Goal: Information Seeking & Learning: Learn about a topic

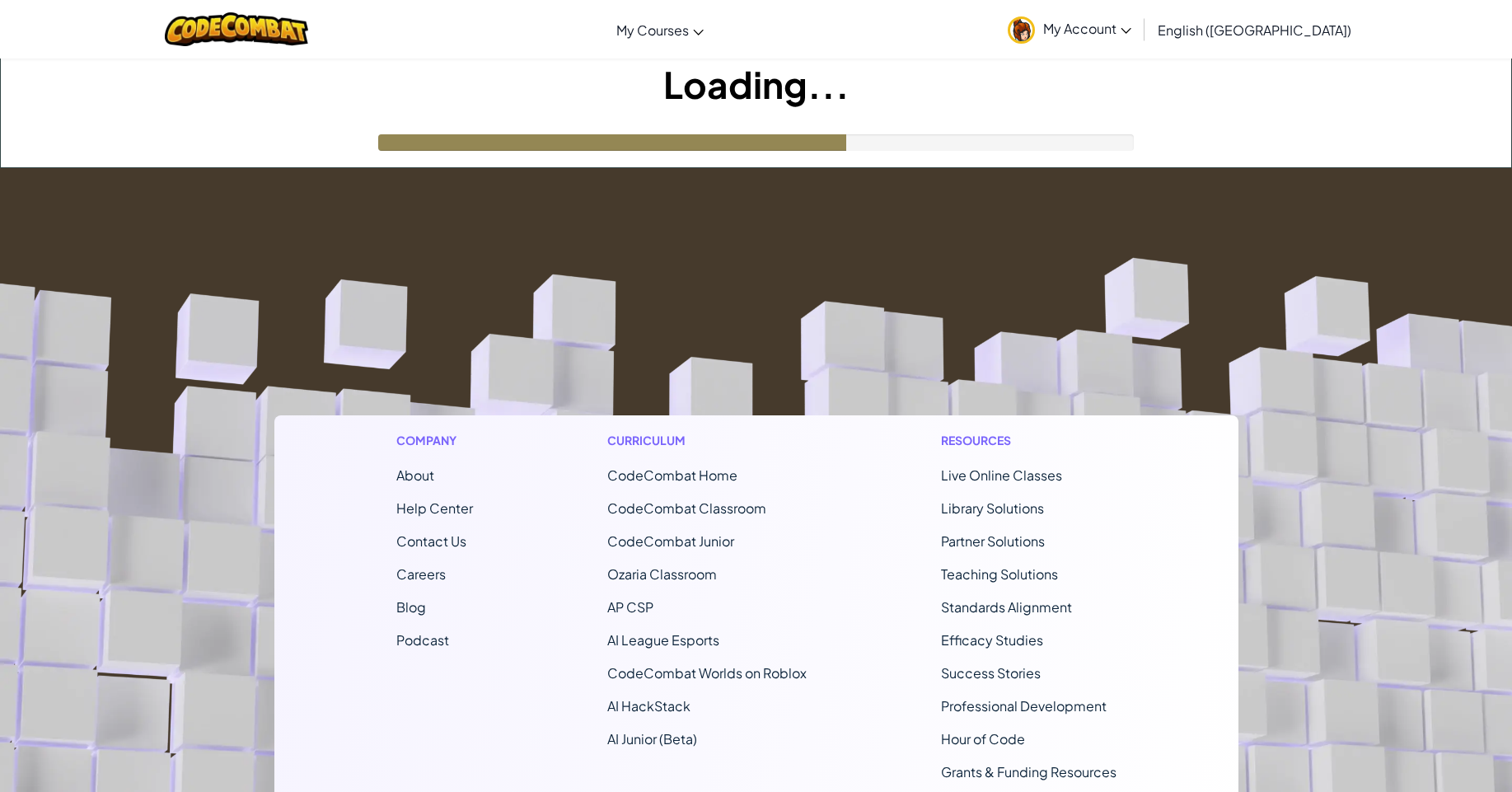
click at [777, 262] on footer "Company About Help Center Contact Us Careers Blog Podcast Curriculum CodeCombat…" at bounding box center [756, 615] width 1512 height 893
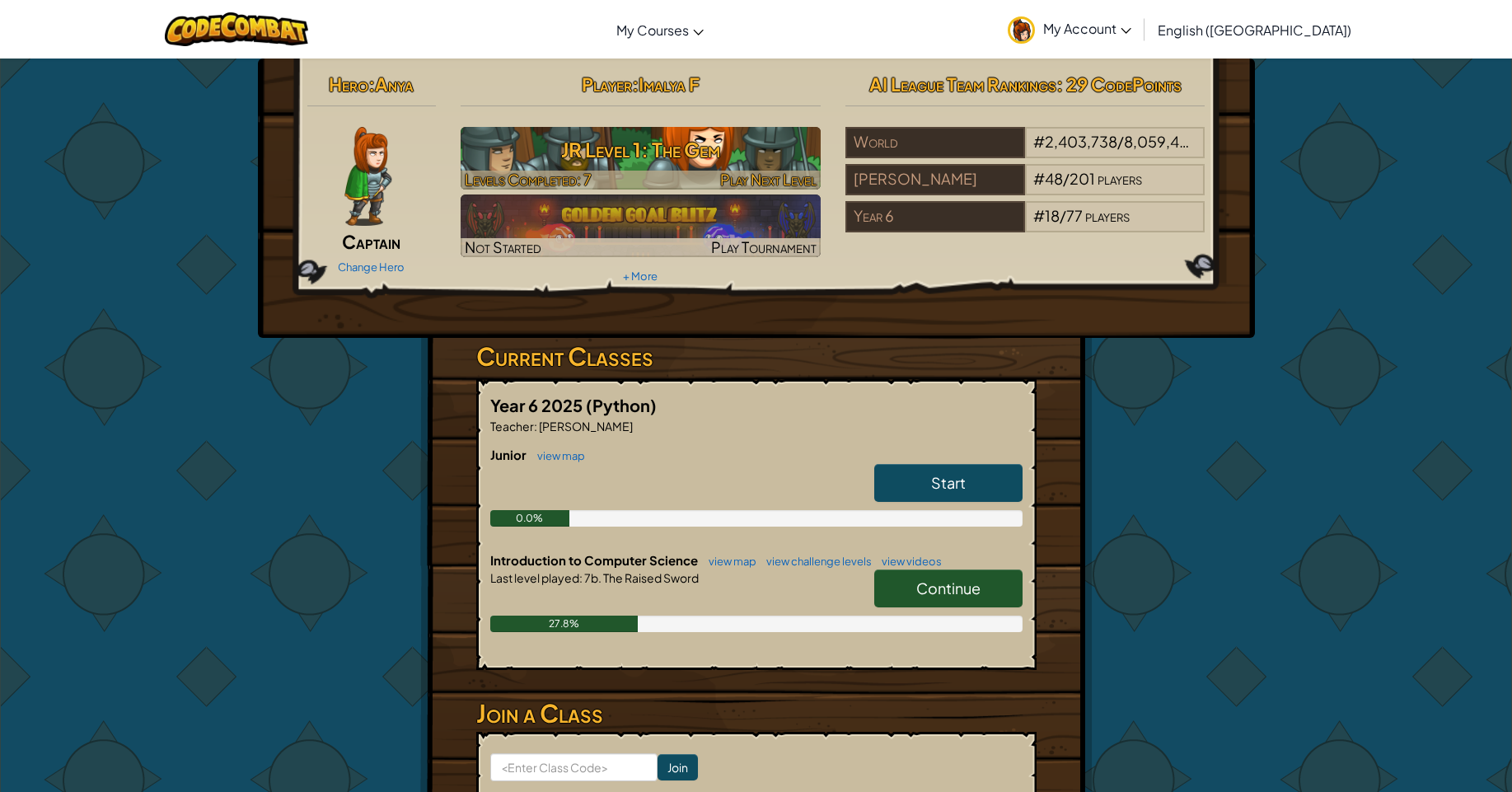
click at [670, 156] on h3 "JR Level 1: The Gem" at bounding box center [641, 150] width 360 height 37
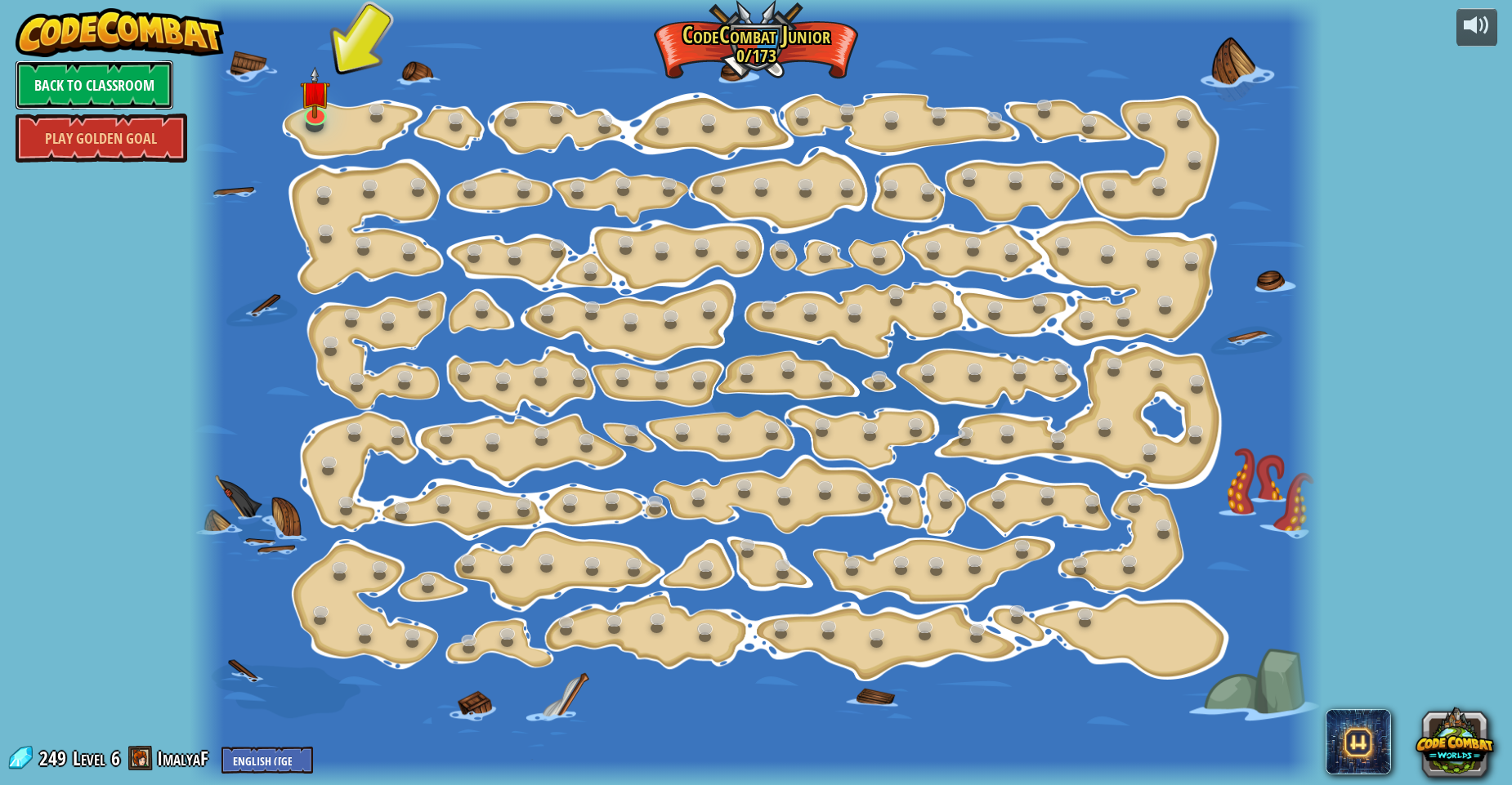
click at [91, 96] on link "Back to Classroom" at bounding box center [95, 84] width 157 height 49
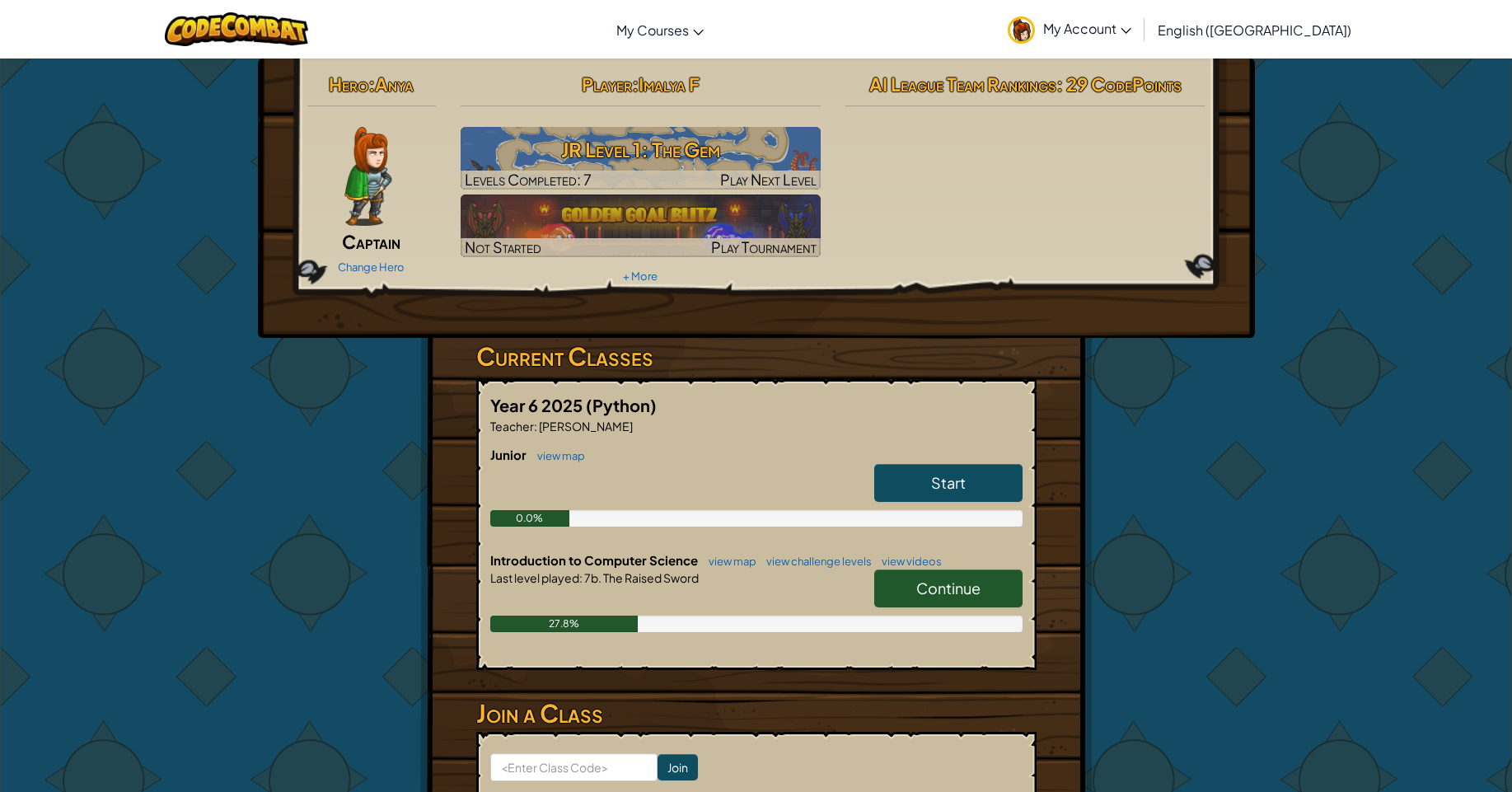
scroll to position [198, 0]
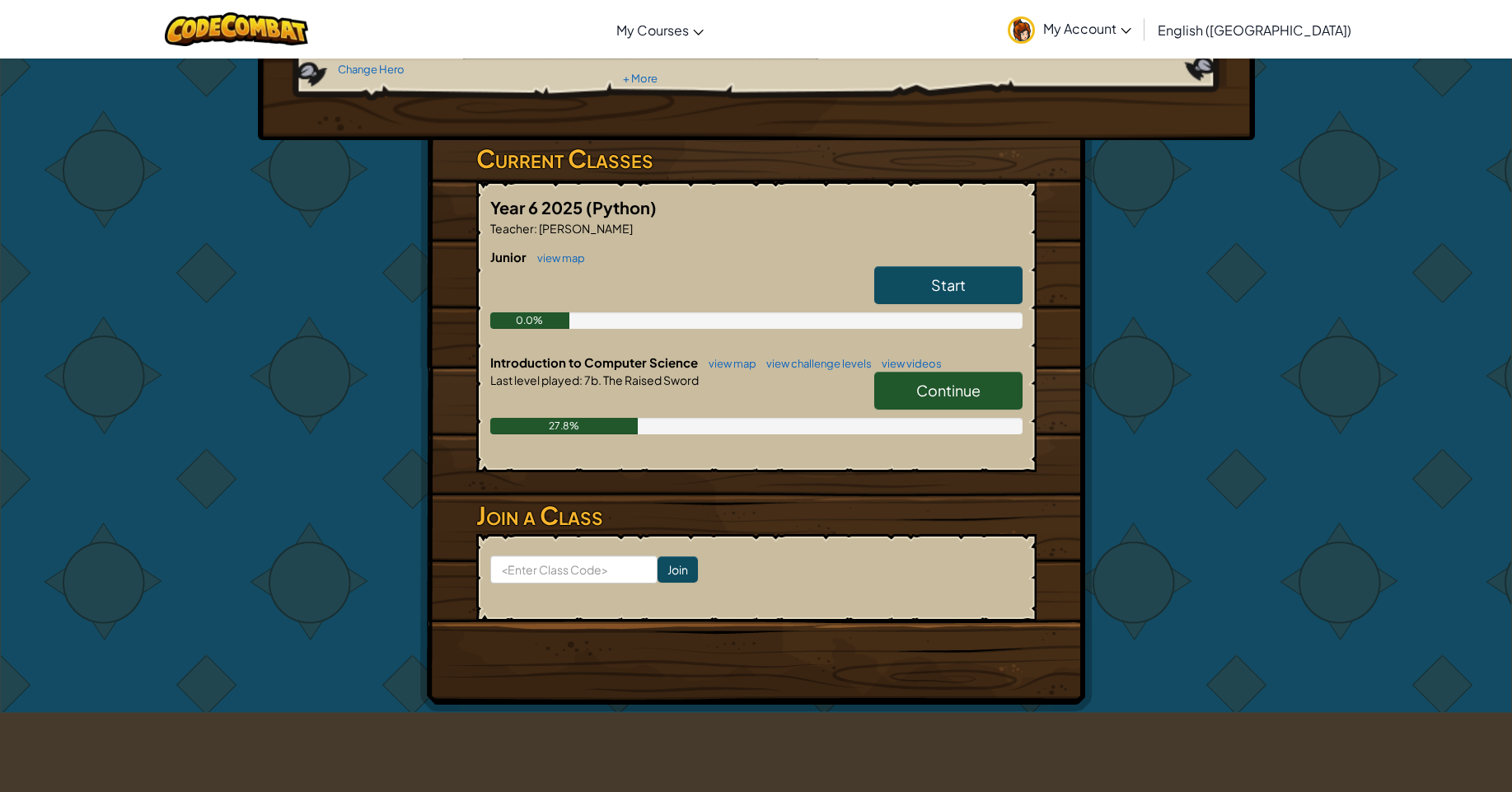
click at [929, 392] on span "Continue" at bounding box center [949, 390] width 64 height 19
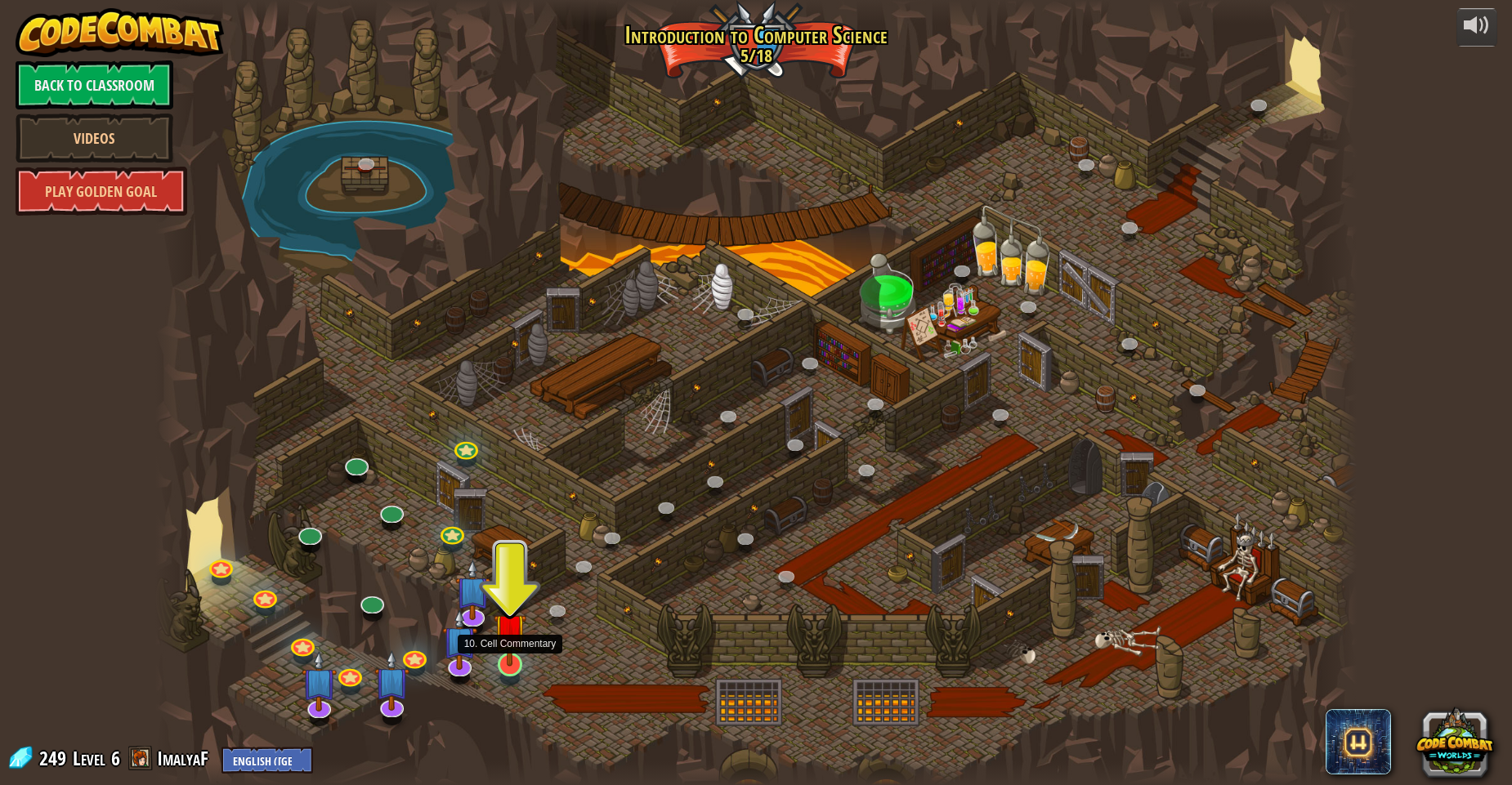
click at [506, 615] on img at bounding box center [509, 629] width 33 height 74
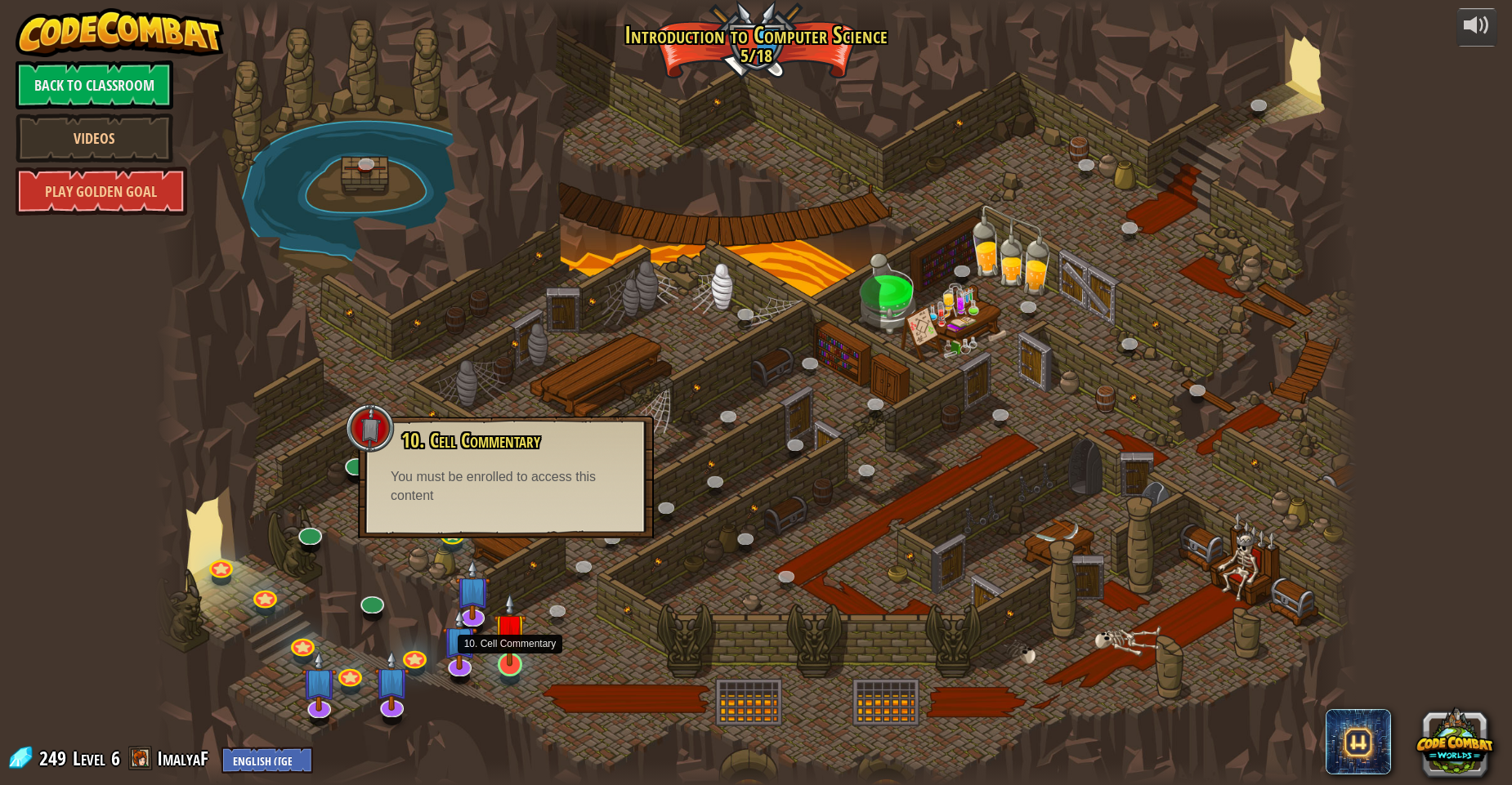
click at [502, 629] on img at bounding box center [509, 629] width 33 height 74
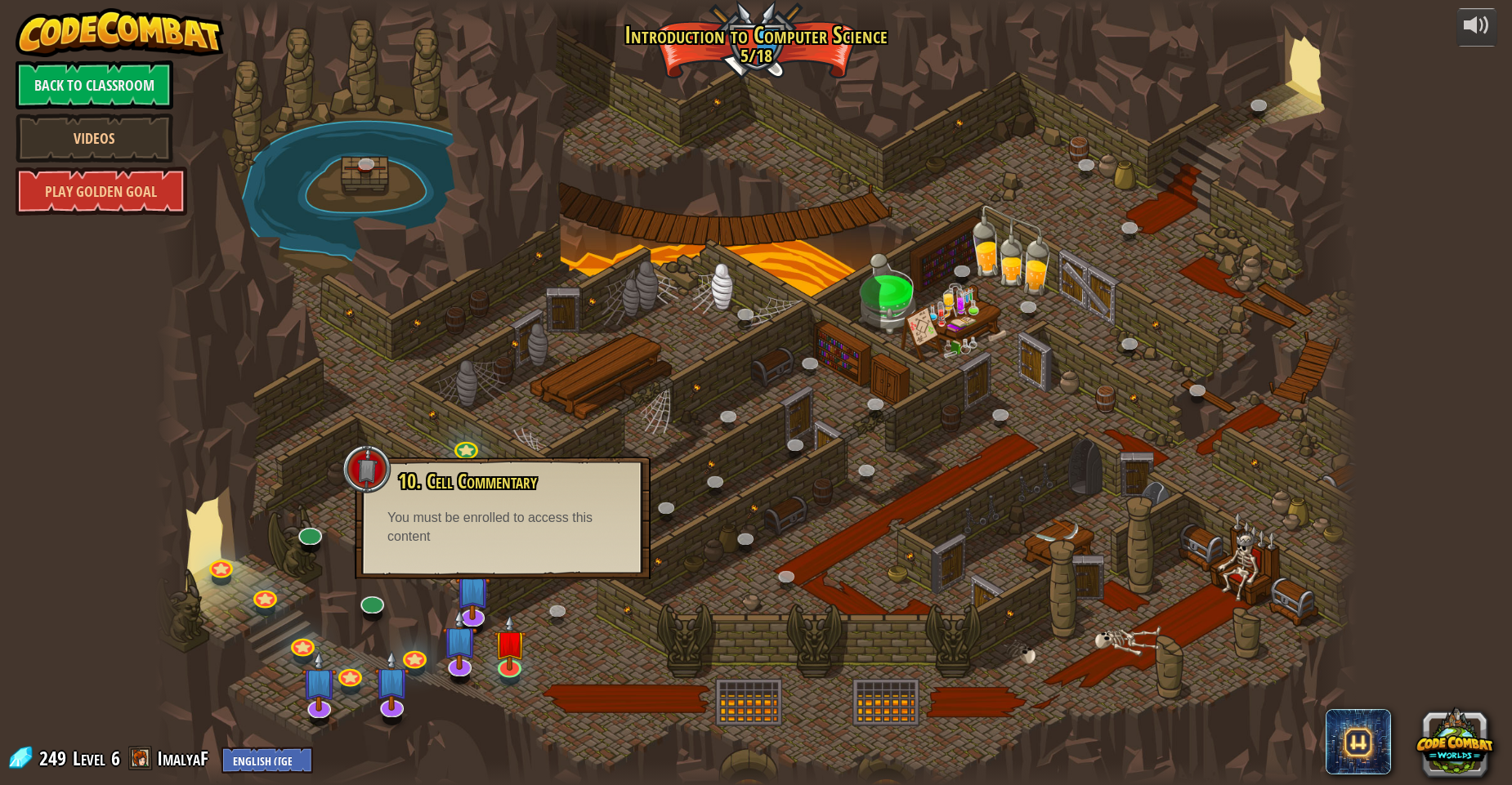
click at [424, 460] on div "10. Cell Commentary Trapped in a prison cell with the famous wizard! Say the pa…" at bounding box center [502, 518] width 296 height 123
click at [469, 600] on img at bounding box center [473, 575] width 35 height 80
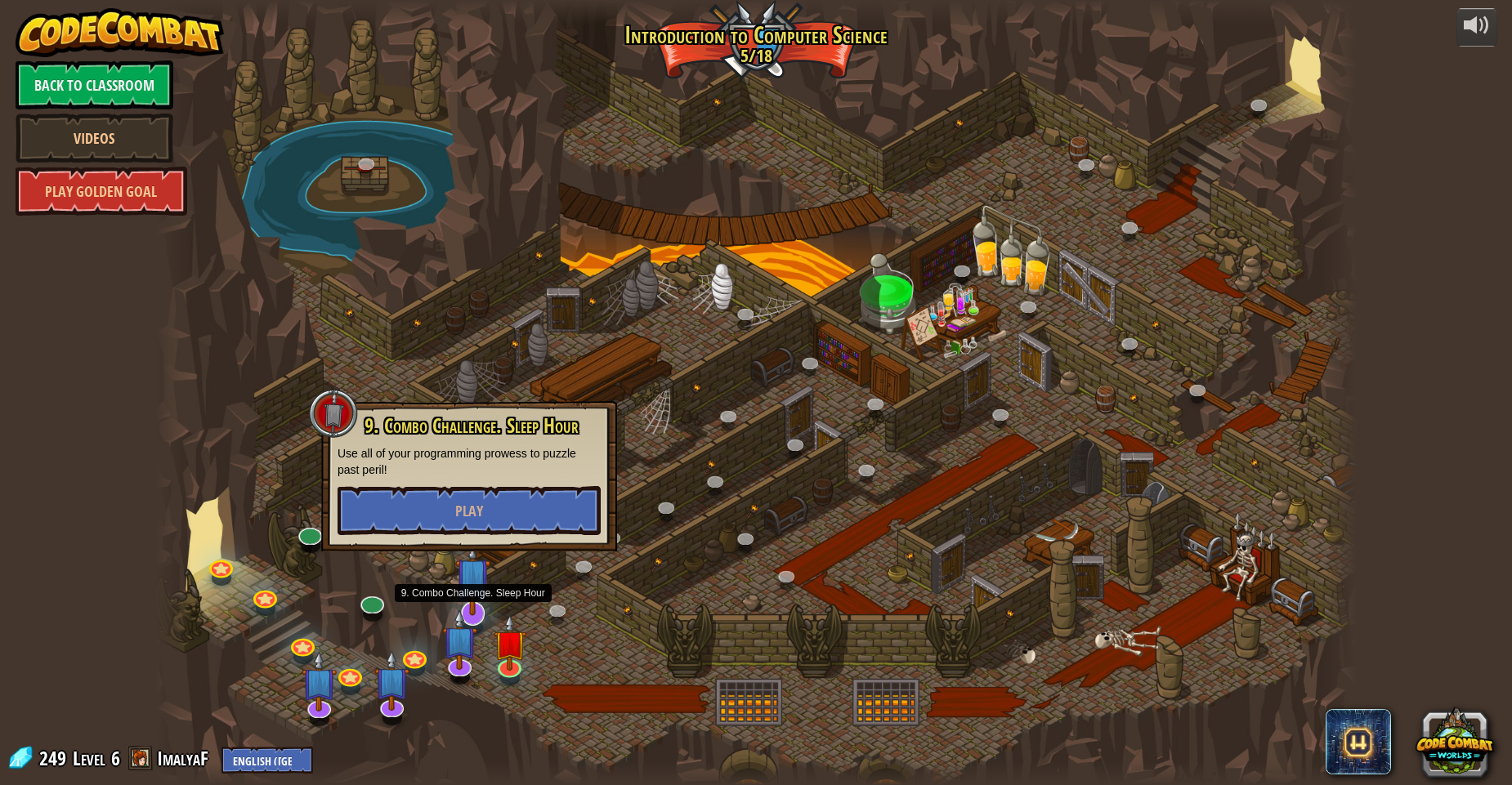
click at [471, 599] on img at bounding box center [473, 575] width 35 height 80
click at [439, 518] on button "Play" at bounding box center [471, 509] width 263 height 49
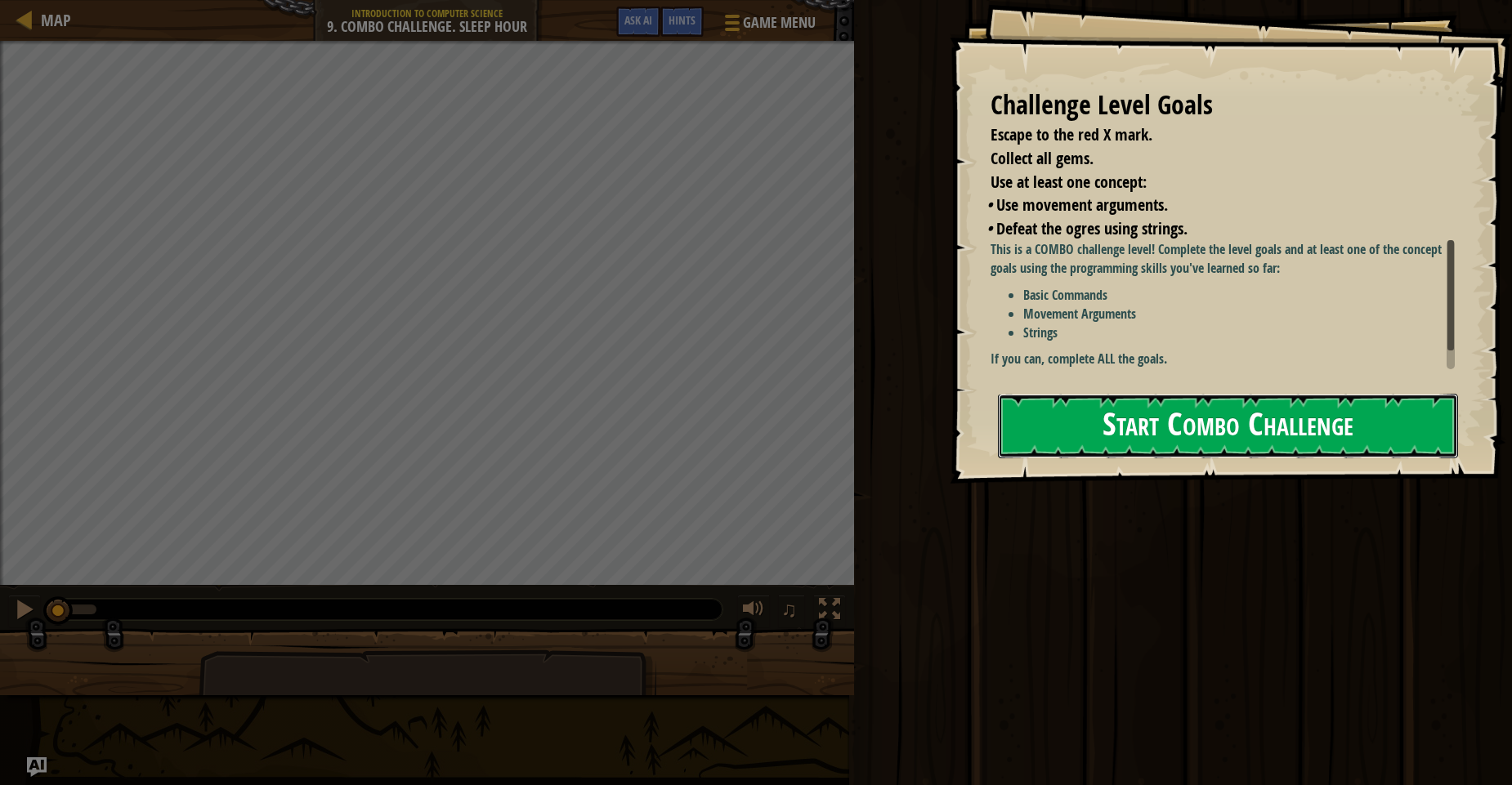
click at [1148, 393] on button "Start Combo Challenge" at bounding box center [1227, 425] width 460 height 65
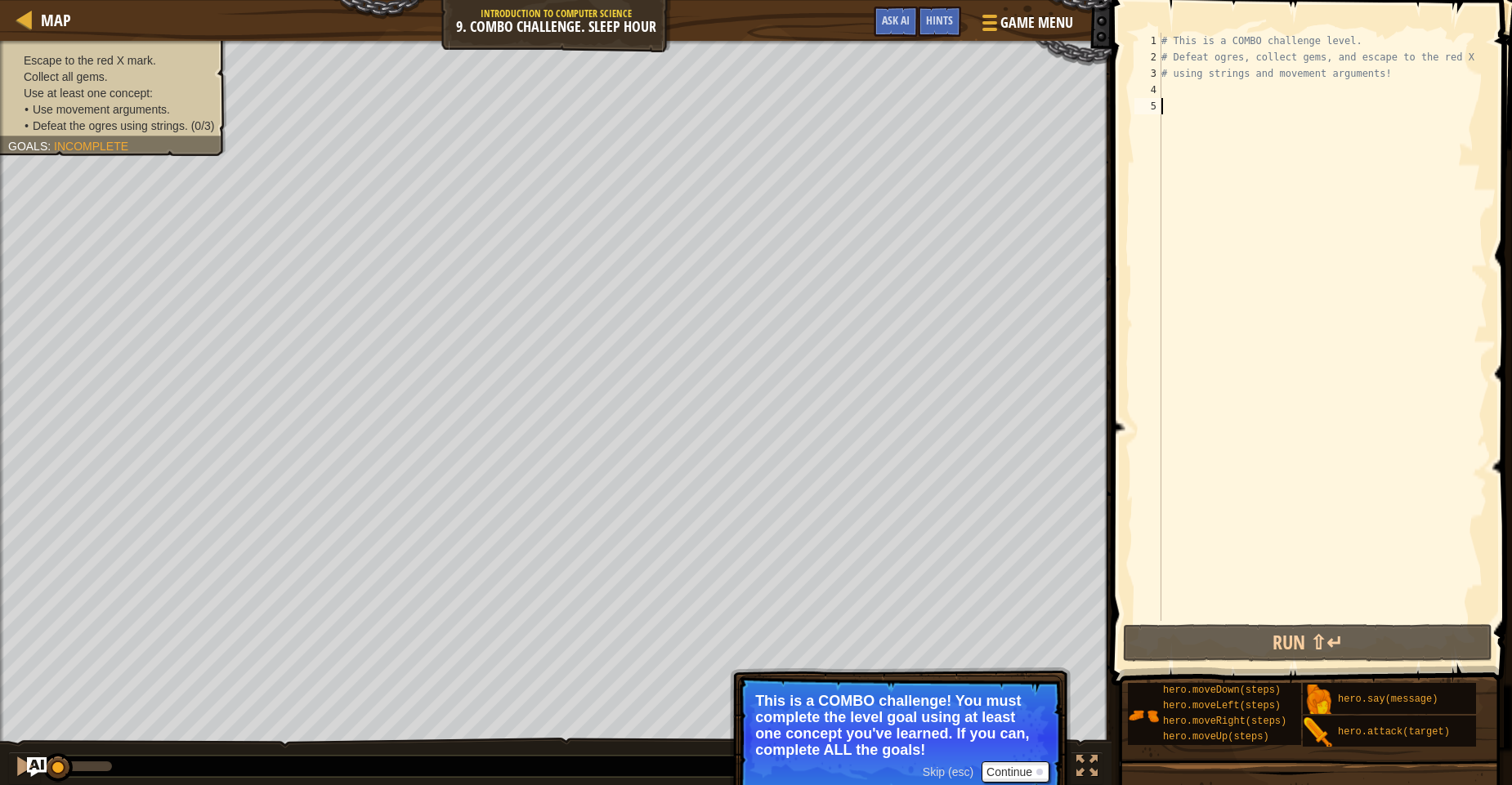
click at [1166, 95] on div "# This is a COMBO challenge level. # Defeat ogres, collect gems, and escape to …" at bounding box center [1323, 343] width 329 height 621
type textarea "h"
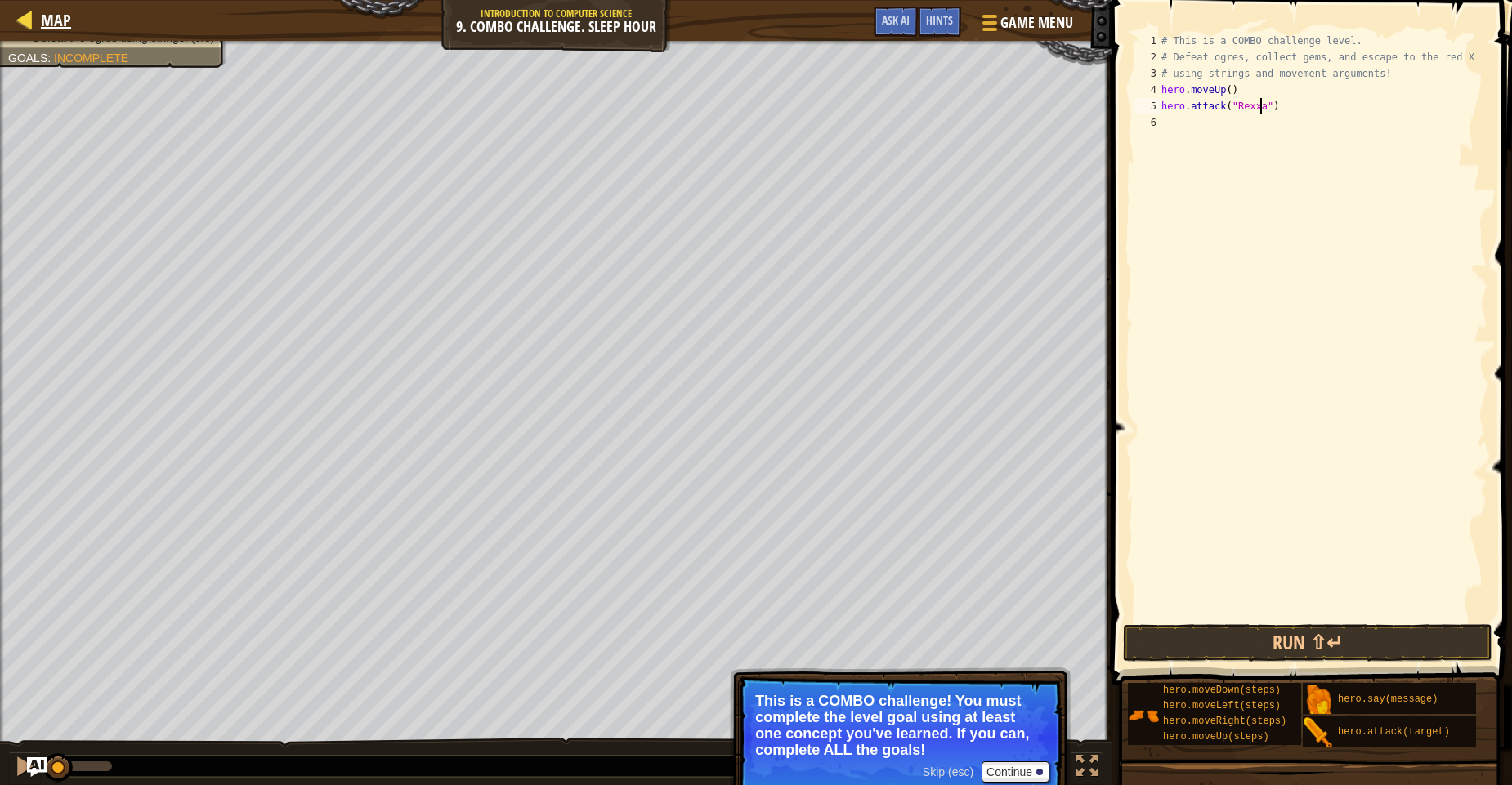
scroll to position [7, 9]
click at [1273, 104] on div "# This is a COMBO challenge level. # Defeat ogres, collect gems, and escape to …" at bounding box center [1323, 343] width 329 height 621
drag, startPoint x: 1289, startPoint y: 106, endPoint x: 1156, endPoint y: 106, distance: 133.0
click at [1156, 106] on div "hero.attack("Rexxar") 1 2 3 4 5 6 # This is a COMBO challenge level. # Defeat o…" at bounding box center [1309, 326] width 356 height 588
type textarea "hero.attack("Rexxar")"
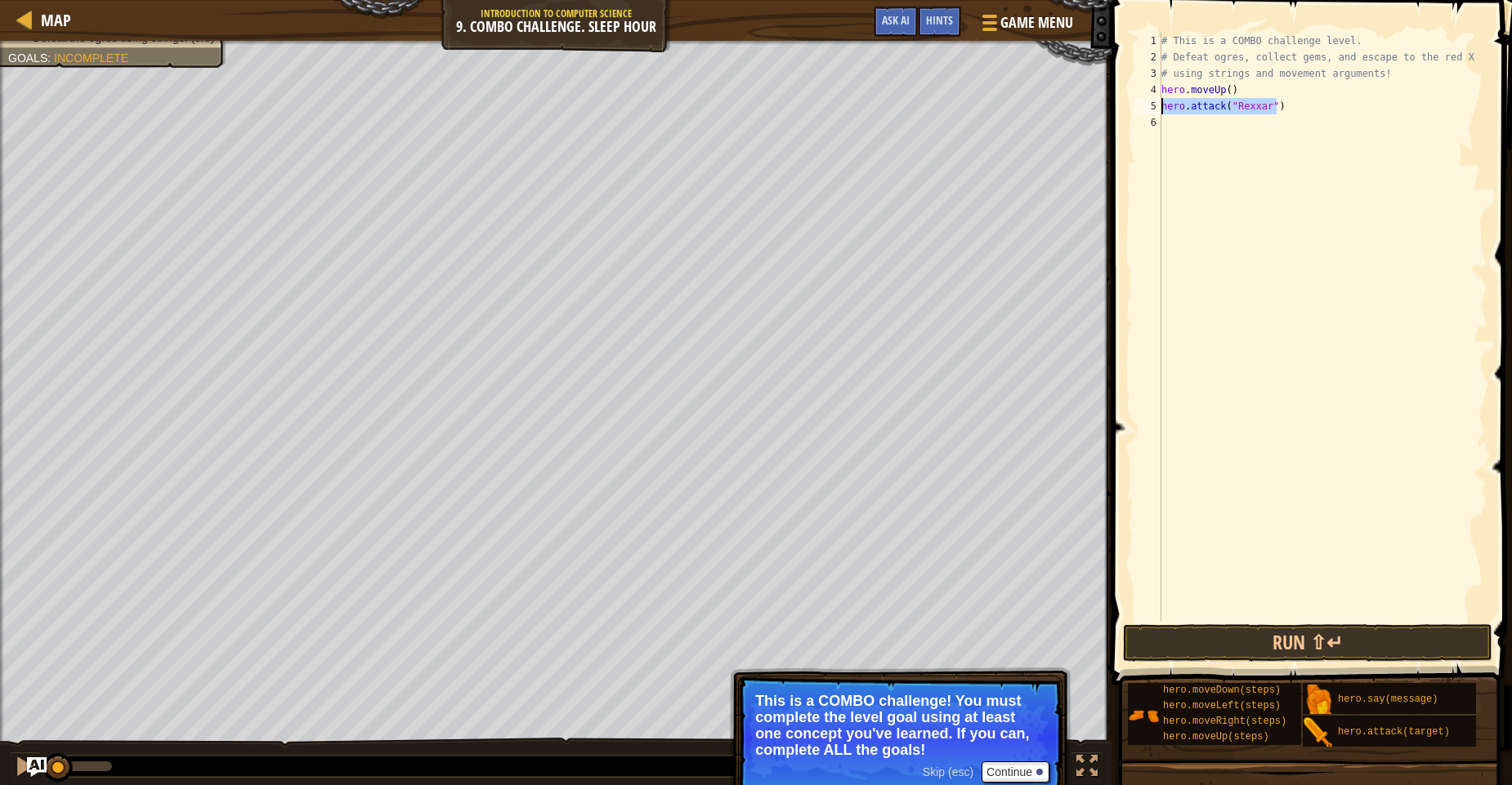
click at [1163, 113] on div "# This is a COMBO challenge level. # Defeat ogres, collect gems, and escape to …" at bounding box center [1323, 326] width 329 height 588
click at [1163, 125] on div "# This is a COMBO challenge level. # Defeat ogres, collect gems, and escape to …" at bounding box center [1323, 343] width 329 height 621
paste textarea "hero.attack("Rexxar")"
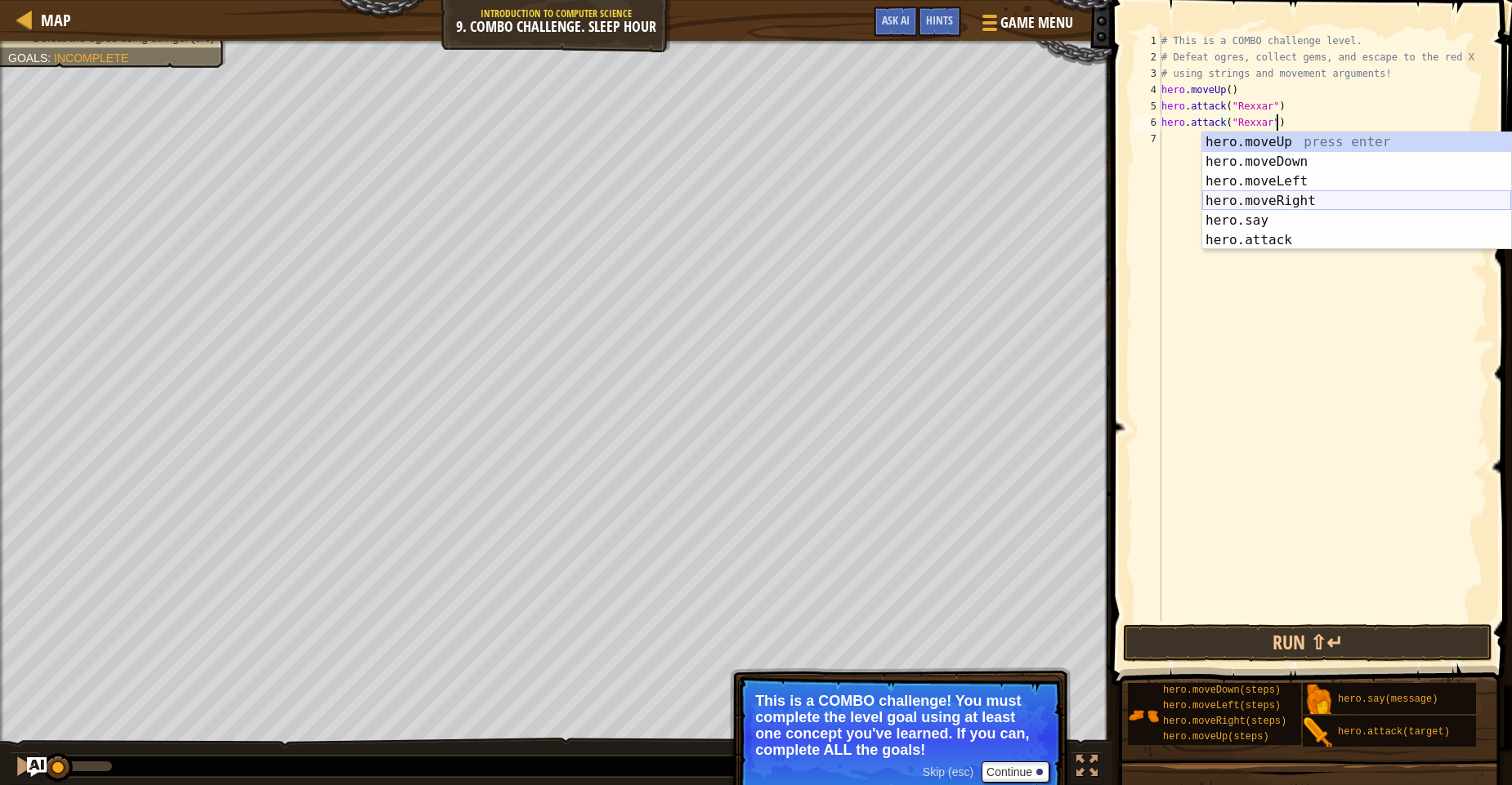
click at [1257, 195] on div "hero.moveUp press enter hero.moveDown press enter hero.moveLeft press enter her…" at bounding box center [1355, 210] width 309 height 156
type textarea "hero.attack("Rexxar")"
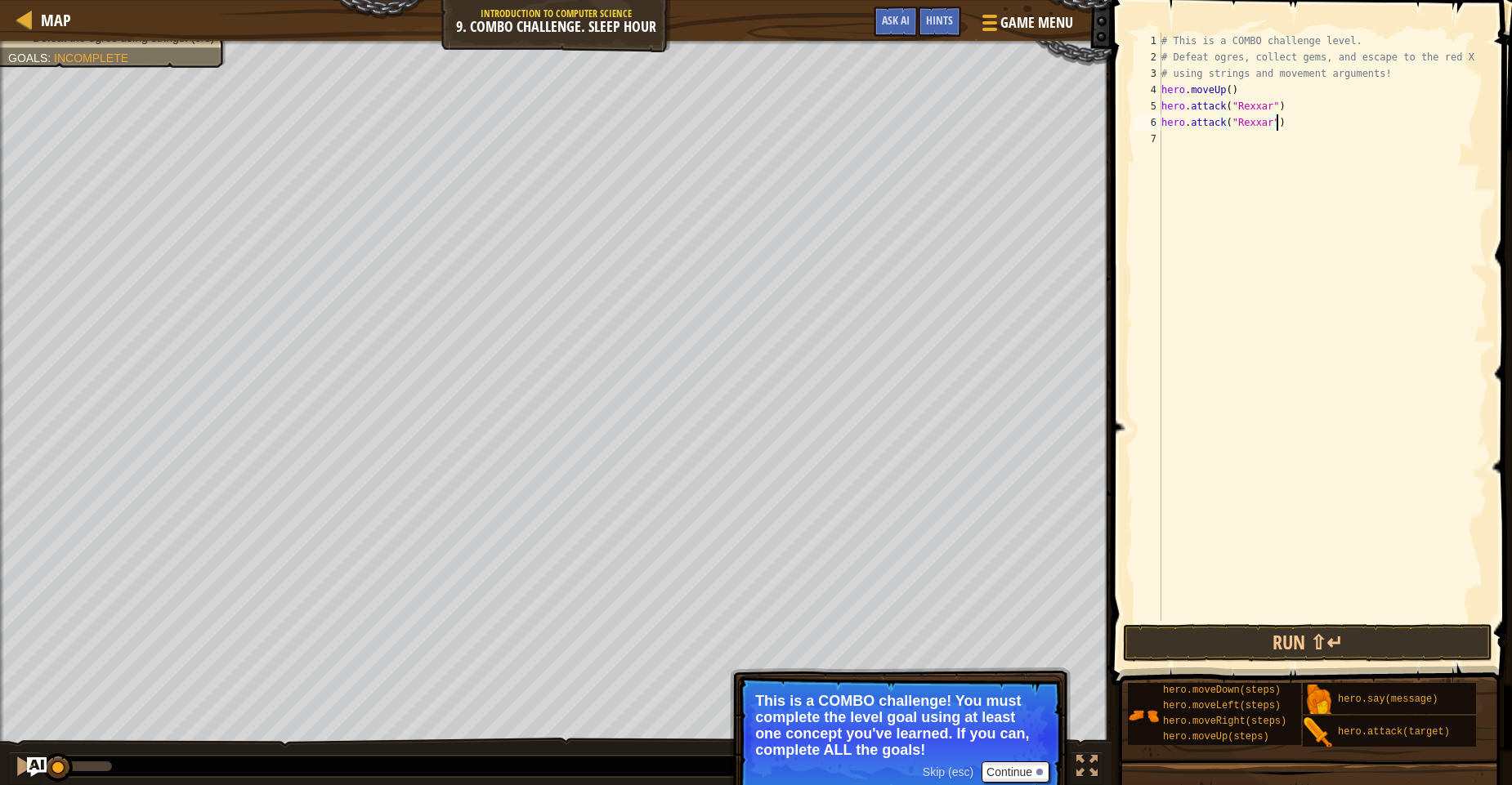
click at [1166, 144] on div "# This is a COMBO challenge level. # Defeat ogres, collect gems, and escape to …" at bounding box center [1323, 343] width 329 height 621
type textarea "h"
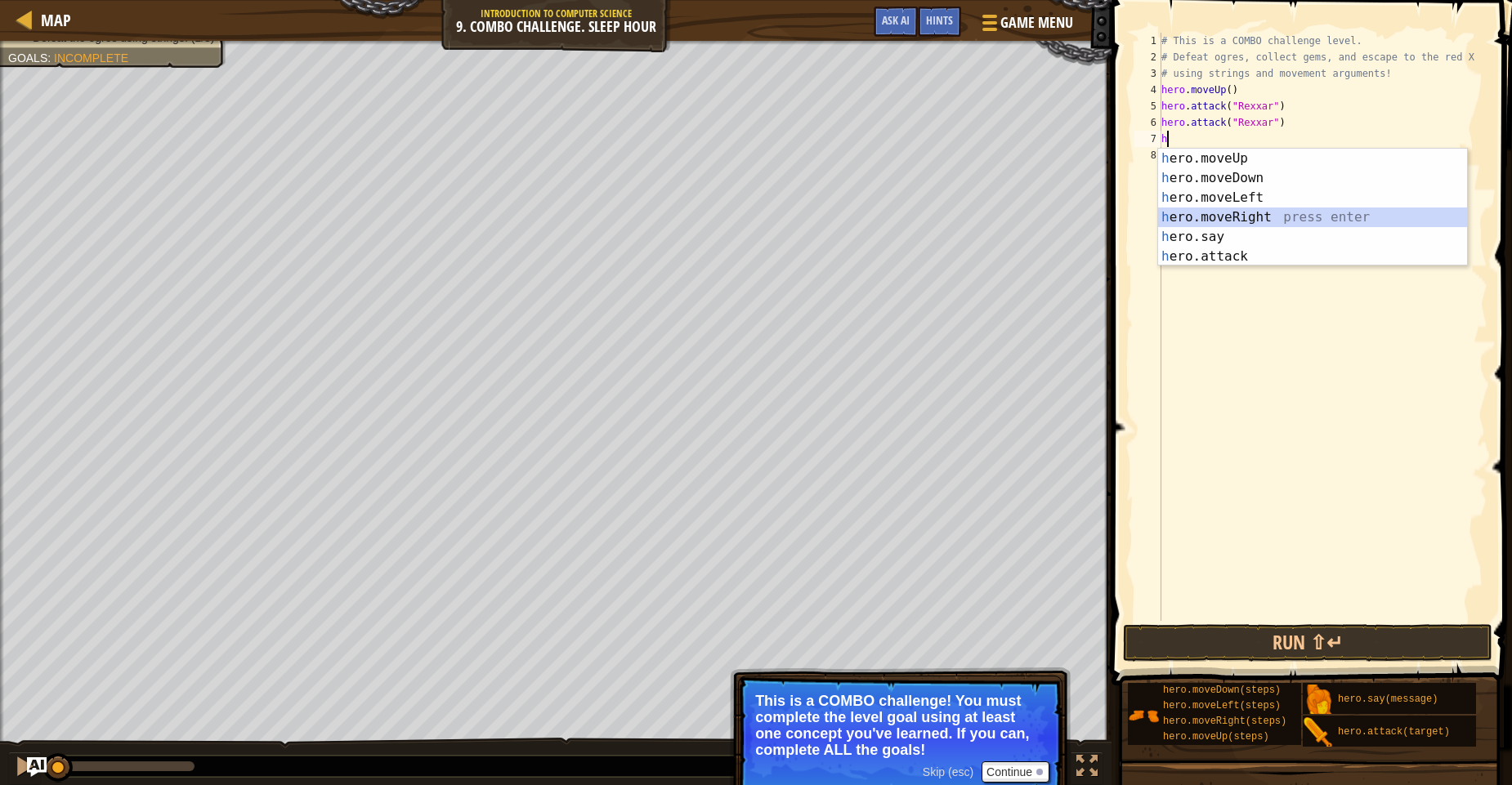
click at [1233, 219] on div "h ero.moveUp press enter h ero.moveDown press enter h ero.moveLeft press enter …" at bounding box center [1312, 226] width 309 height 156
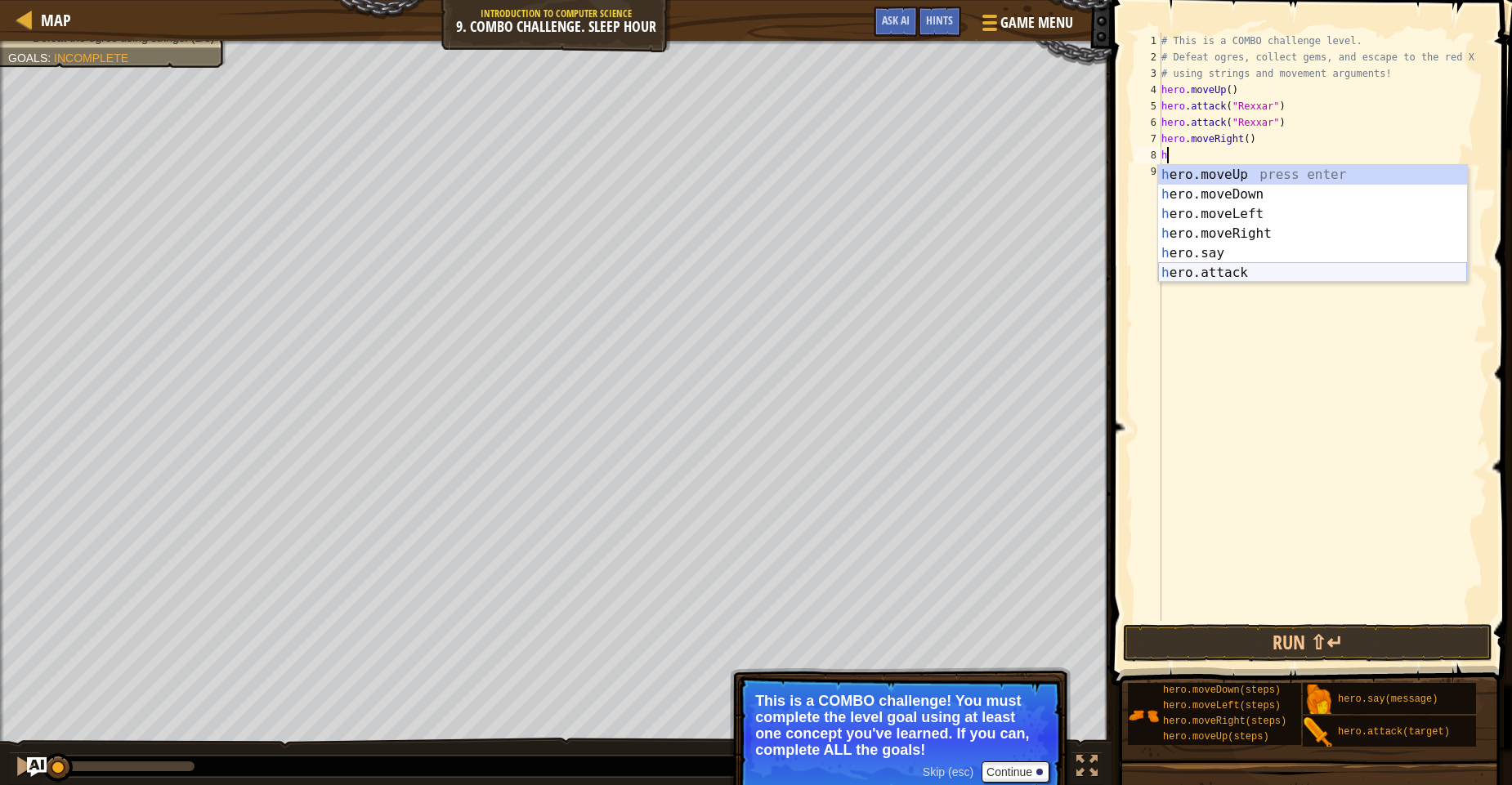
click at [1237, 279] on div "h ero.moveUp press enter h ero.moveDown press enter h ero.moveLeft press enter …" at bounding box center [1312, 243] width 309 height 156
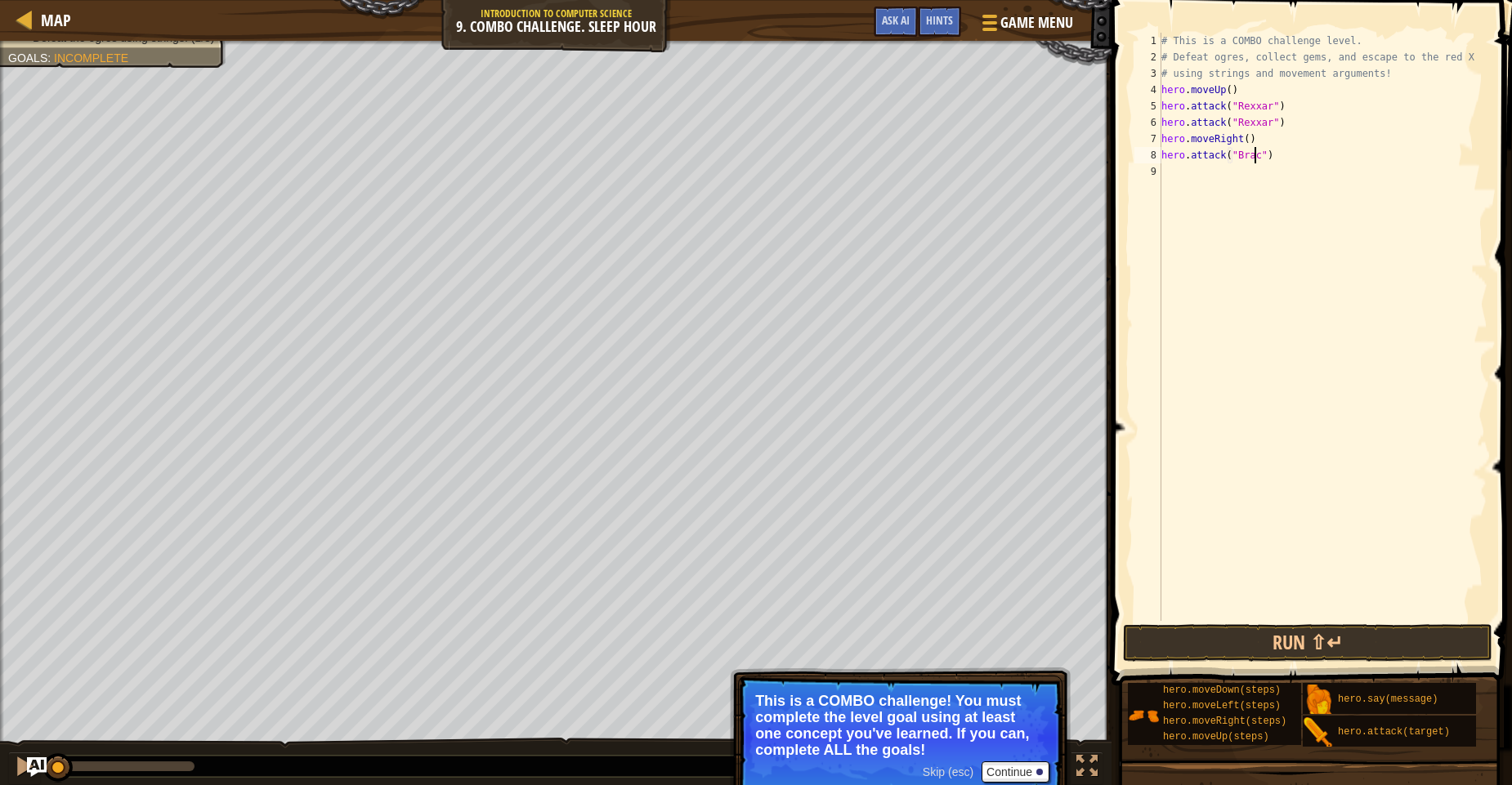
scroll to position [7, 8]
drag, startPoint x: 1276, startPoint y: 151, endPoint x: 1160, endPoint y: 158, distance: 116.2
click at [1160, 158] on div "hero.attack("Brack") 1 2 3 4 5 6 7 8 9 # This is a COMBO challenge level. # Def…" at bounding box center [1309, 326] width 356 height 588
paste textarea "Rexxar"
drag, startPoint x: 1281, startPoint y: 162, endPoint x: 1266, endPoint y: 156, distance: 16.2
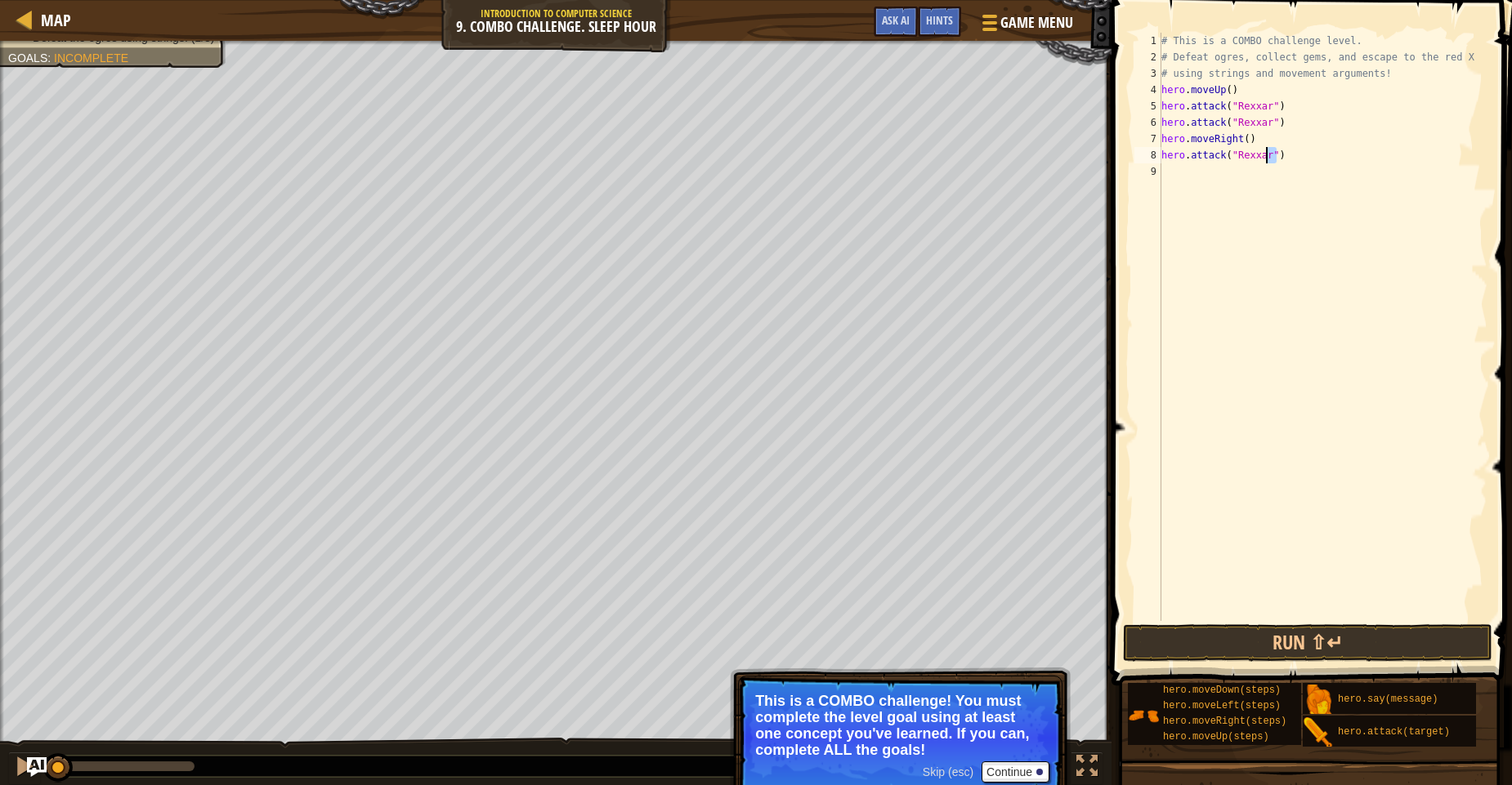
click at [1266, 156] on div "# This is a COMBO challenge level. # Defeat ogres, collect gems, and escape to …" at bounding box center [1323, 343] width 329 height 621
drag, startPoint x: 1279, startPoint y: 157, endPoint x: 1223, endPoint y: 156, distance: 56.0
click at [1223, 156] on div "# This is a COMBO challenge level. # Defeat ogres, collect gems, and escape to …" at bounding box center [1323, 343] width 329 height 621
type textarea "hero.attack("Brack")"
drag, startPoint x: 1269, startPoint y: 159, endPoint x: 1145, endPoint y: 161, distance: 124.0
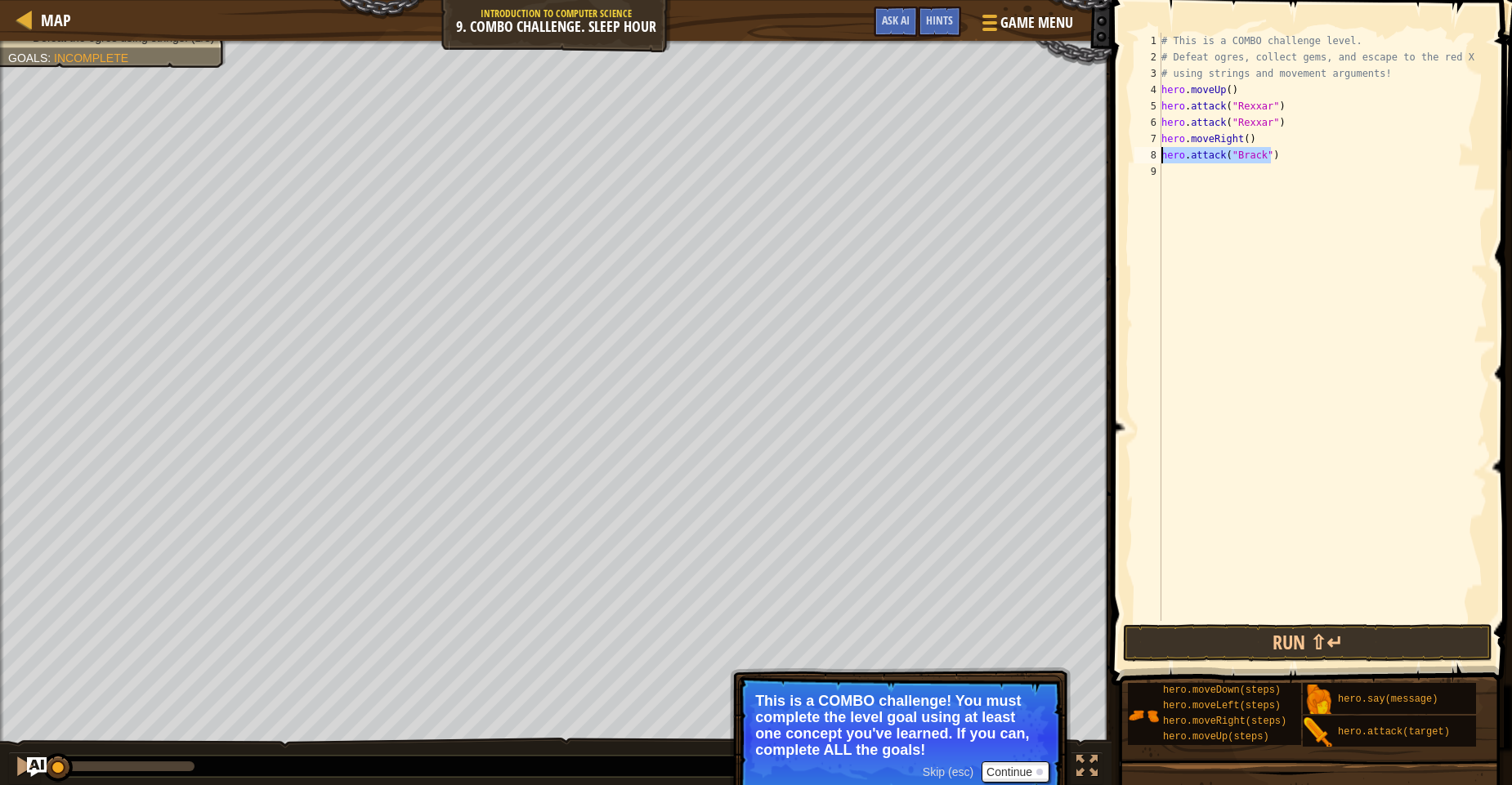
click at [1145, 161] on div "hero.attack("Brack") 1 2 3 4 5 6 7 8 9 # This is a COMBO challenge level. # Def…" at bounding box center [1309, 326] width 356 height 588
click at [1161, 169] on div "# This is a COMBO challenge level. # Defeat ogres, collect gems, and escape to …" at bounding box center [1323, 343] width 329 height 621
paste textarea "hero.attack("Brack")"
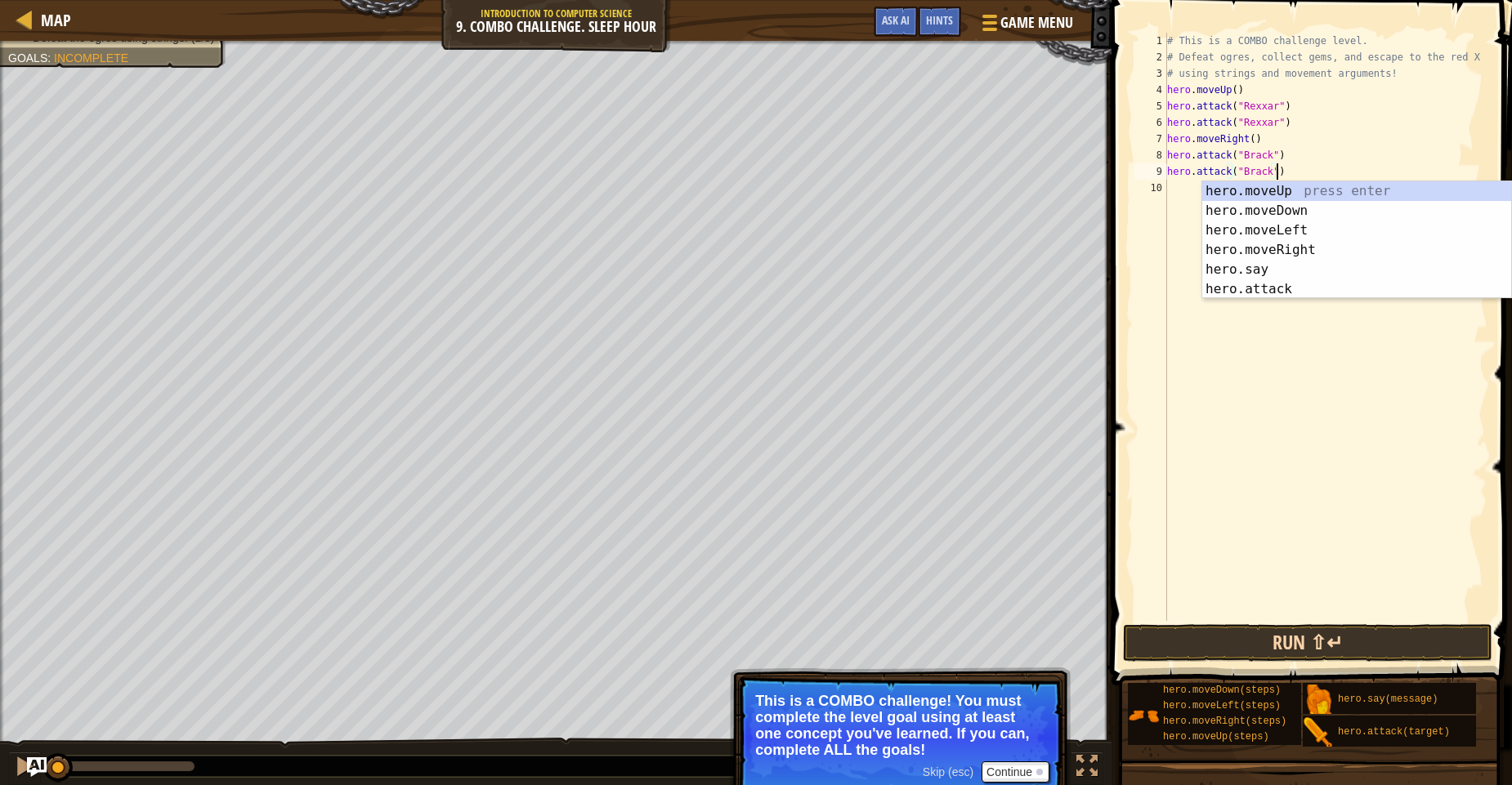
type textarea "hero.attack("Brack")"
click at [1306, 644] on button "Run ⇧↵" at bounding box center [1308, 643] width 370 height 38
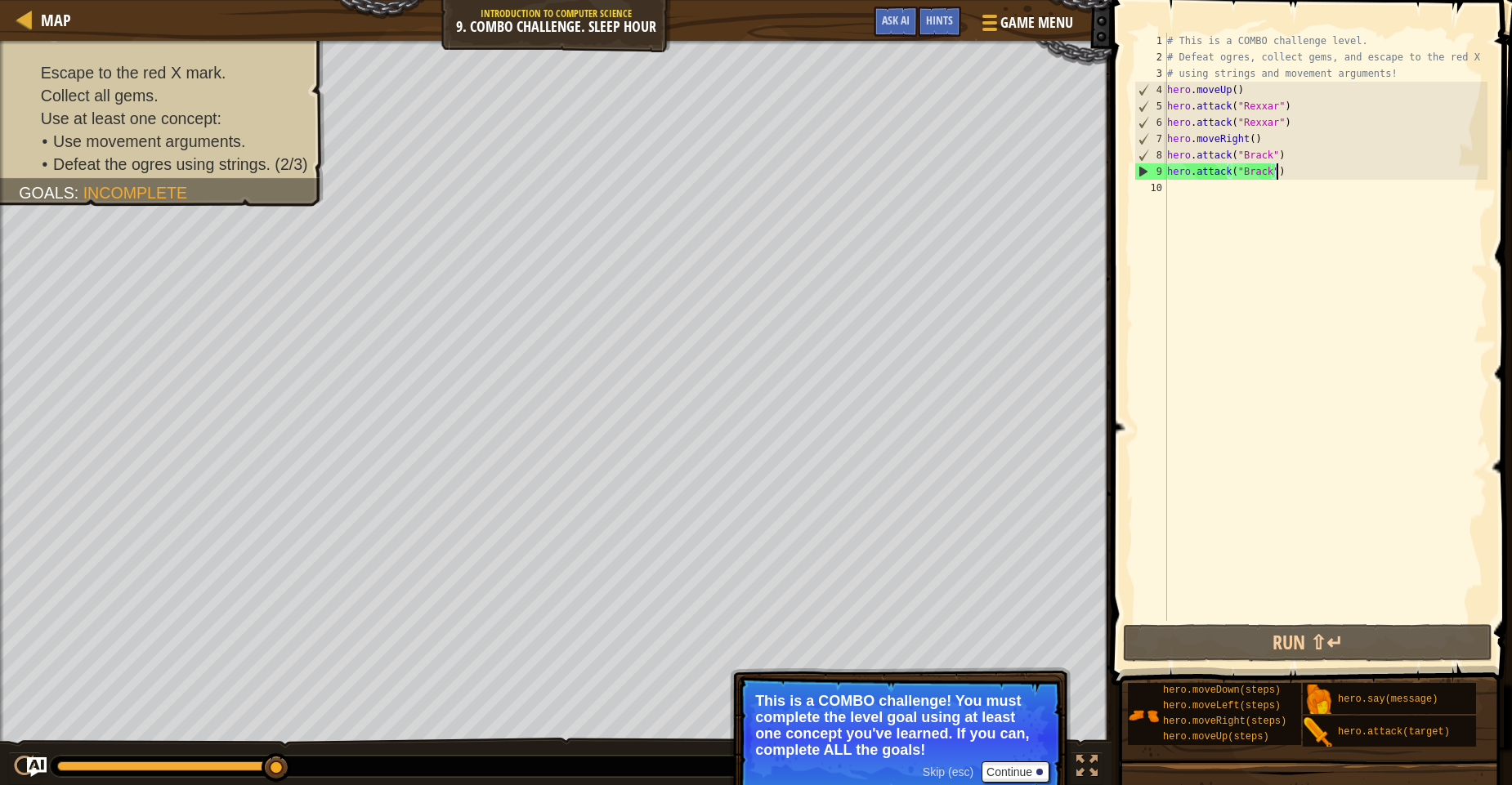
click at [1170, 197] on div "# This is a COMBO challenge level. # Defeat ogres, collect gems, and escape to …" at bounding box center [1325, 343] width 325 height 621
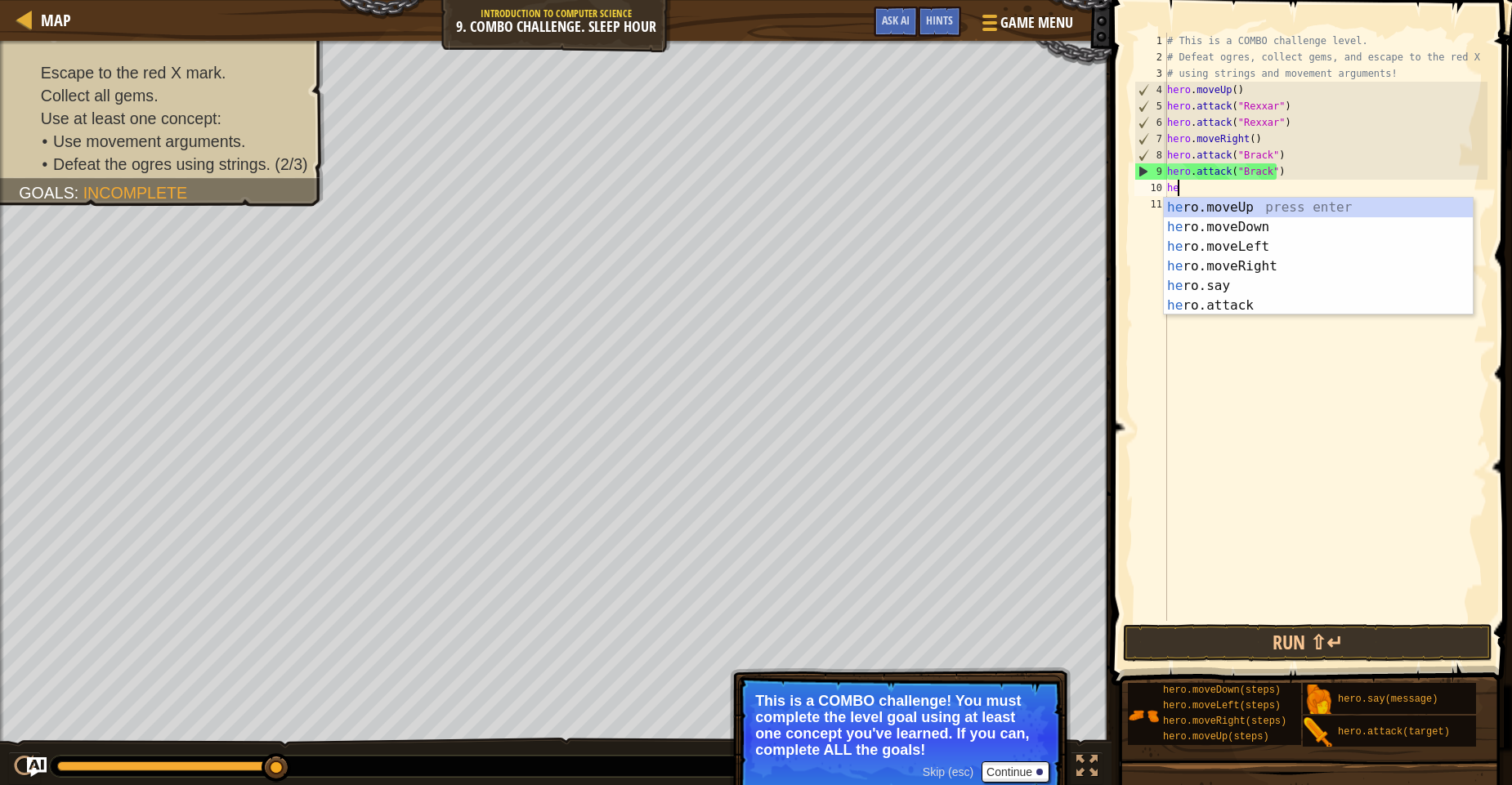
scroll to position [7, 1]
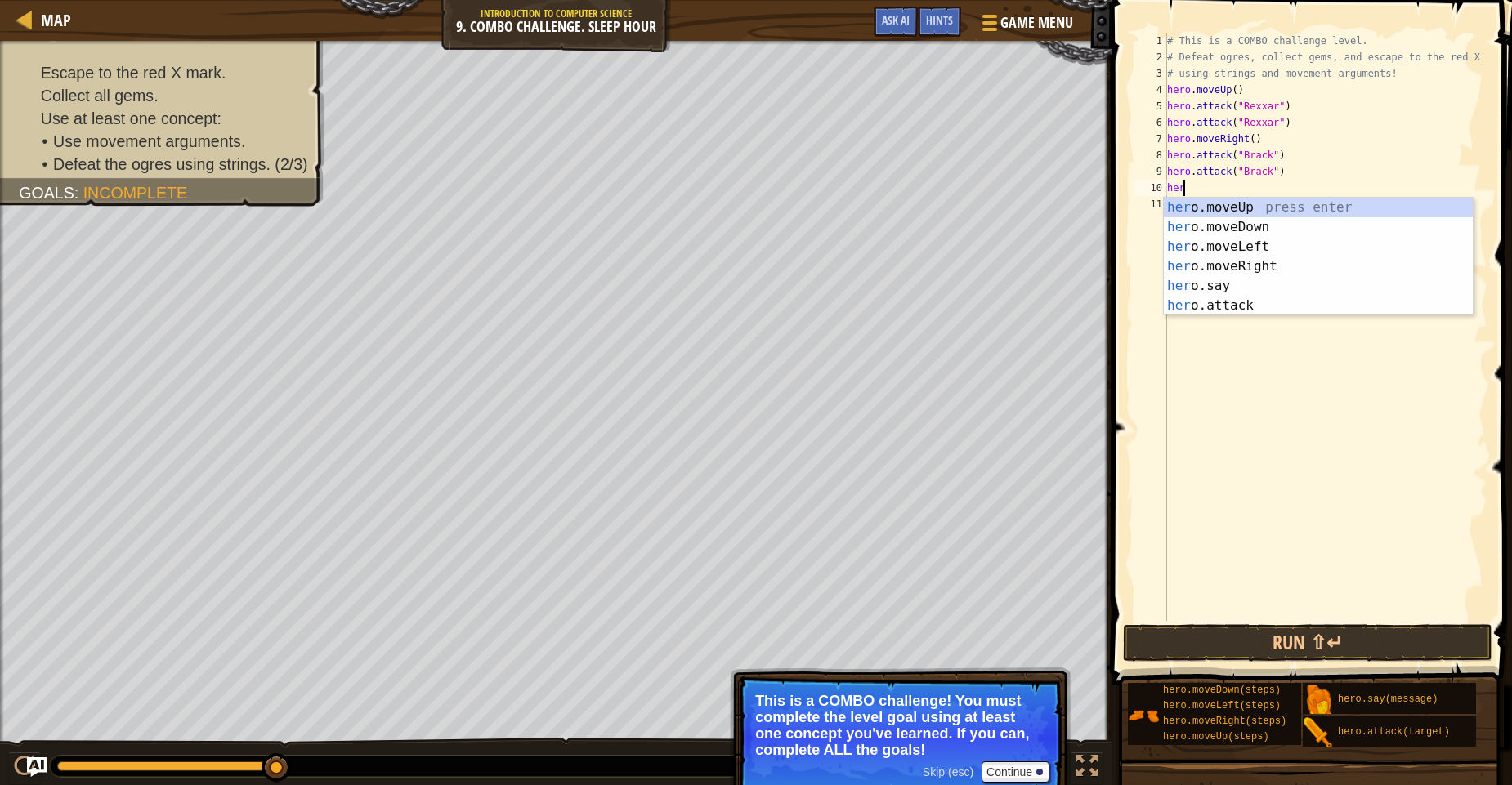
type textarea "hero"
click at [1281, 238] on div "hero .moveUp press enter hero .moveDown press enter hero .moveLeft press enter …" at bounding box center [1317, 276] width 309 height 156
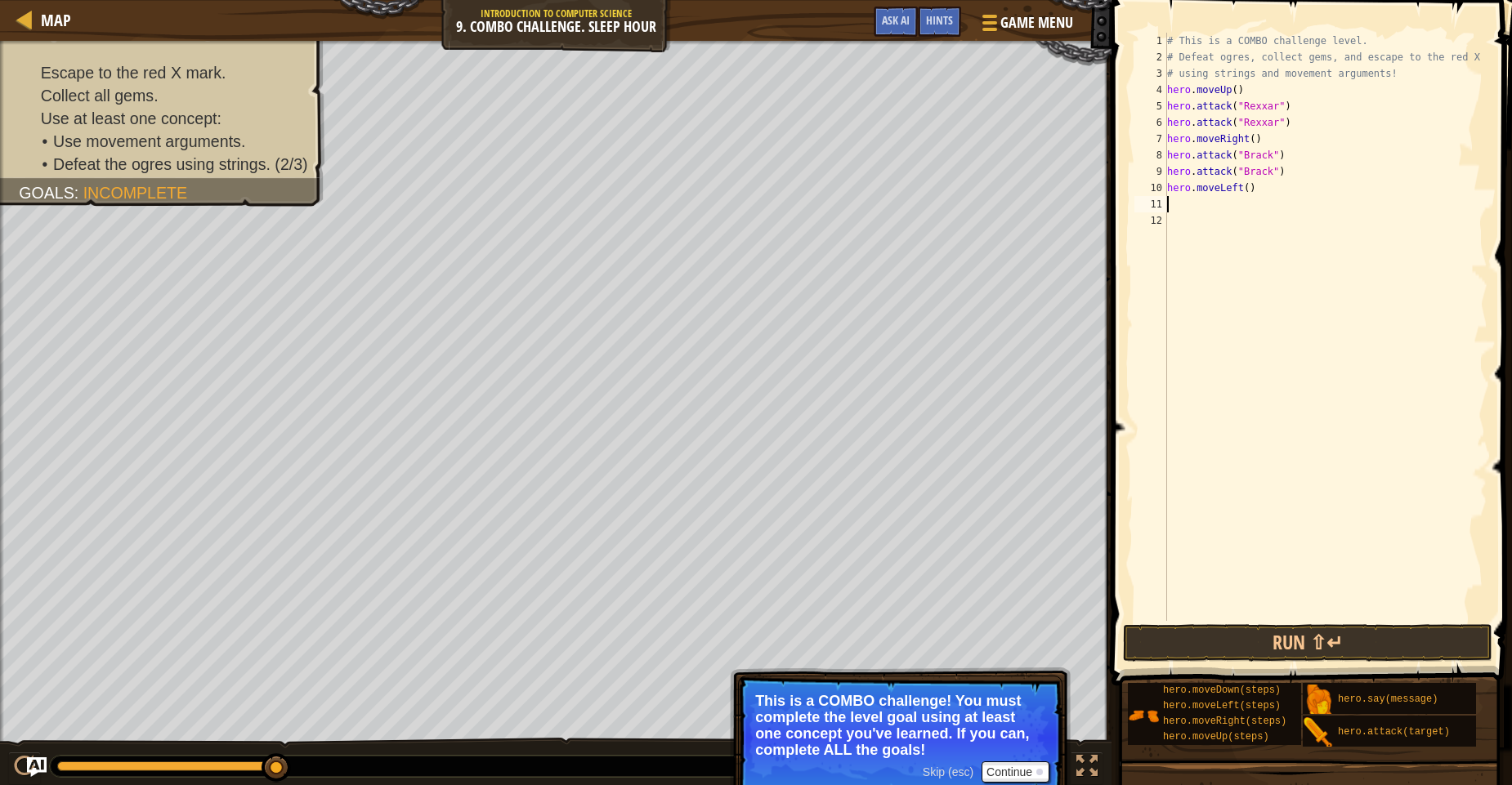
scroll to position [7, 0]
click at [1273, 649] on button "Run ⇧↵" at bounding box center [1308, 643] width 370 height 38
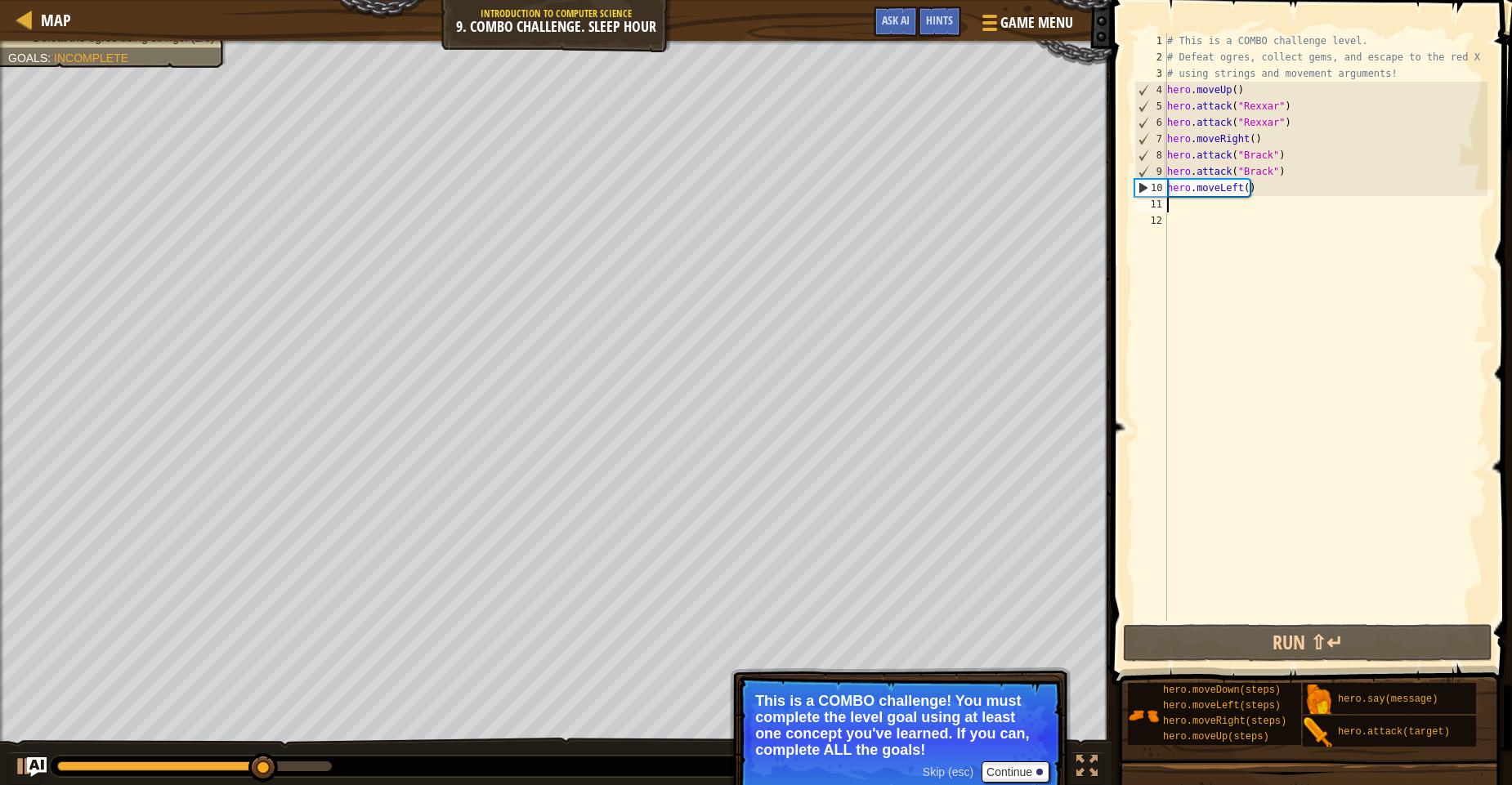
click at [1233, 188] on div "# This is a COMBO challenge level. # Defeat ogres, collect gems, and escape to …" at bounding box center [1325, 343] width 325 height 621
click at [1233, 188] on div "# This is a COMBO challenge level. # Defeat ogres, collect gems, and escape to …" at bounding box center [1325, 343] width 325 height 621
click at [1240, 193] on div "# This is a COMBO challenge level. # Defeat ogres, collect gems, and escape to …" at bounding box center [1325, 343] width 325 height 621
drag, startPoint x: 1264, startPoint y: 195, endPoint x: 1219, endPoint y: 190, distance: 45.3
click at [1219, 190] on div "# This is a COMBO challenge level. # Defeat ogres, collect gems, and escape to …" at bounding box center [1325, 343] width 325 height 621
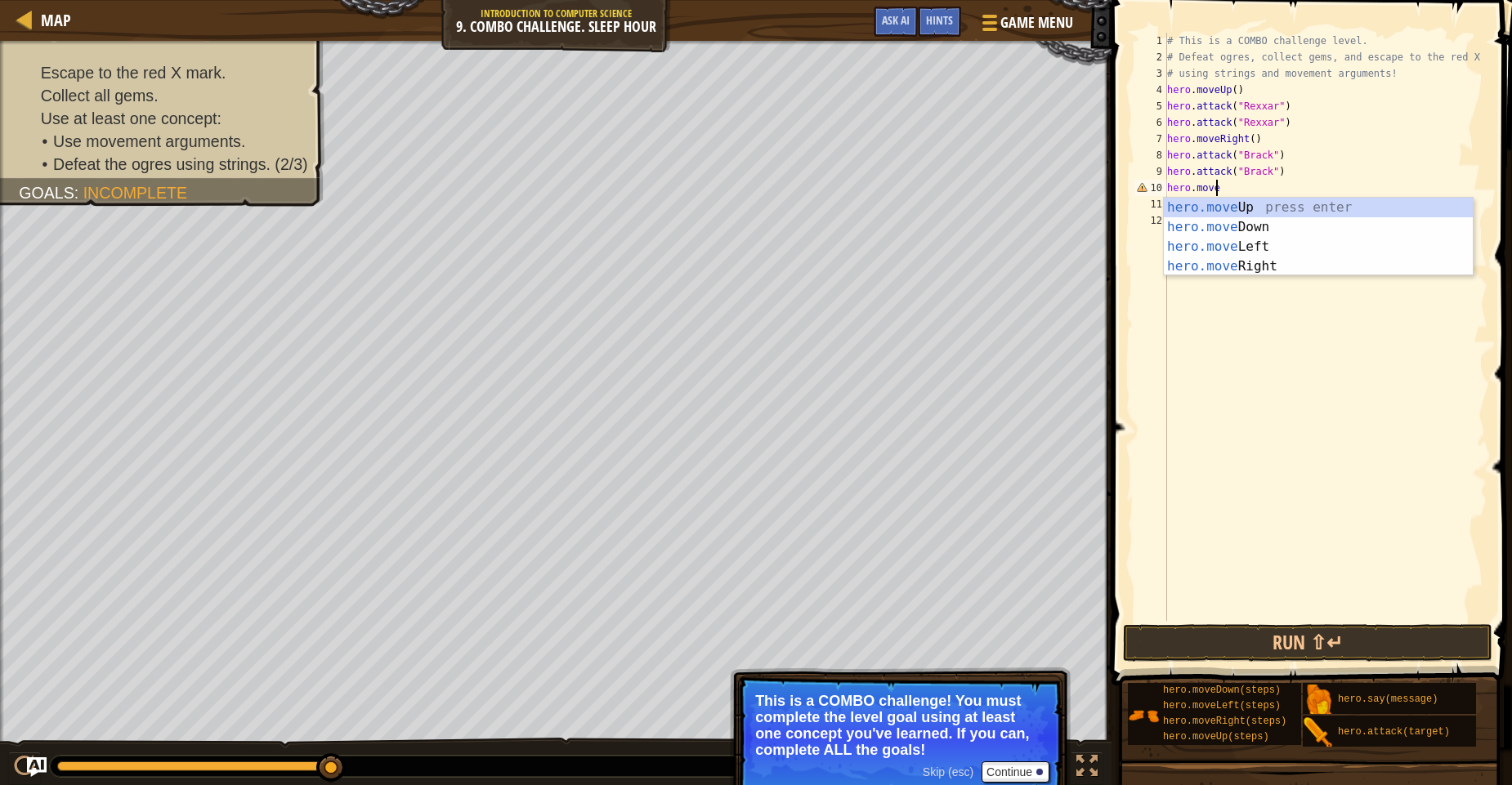
type textarea "hero.mover"
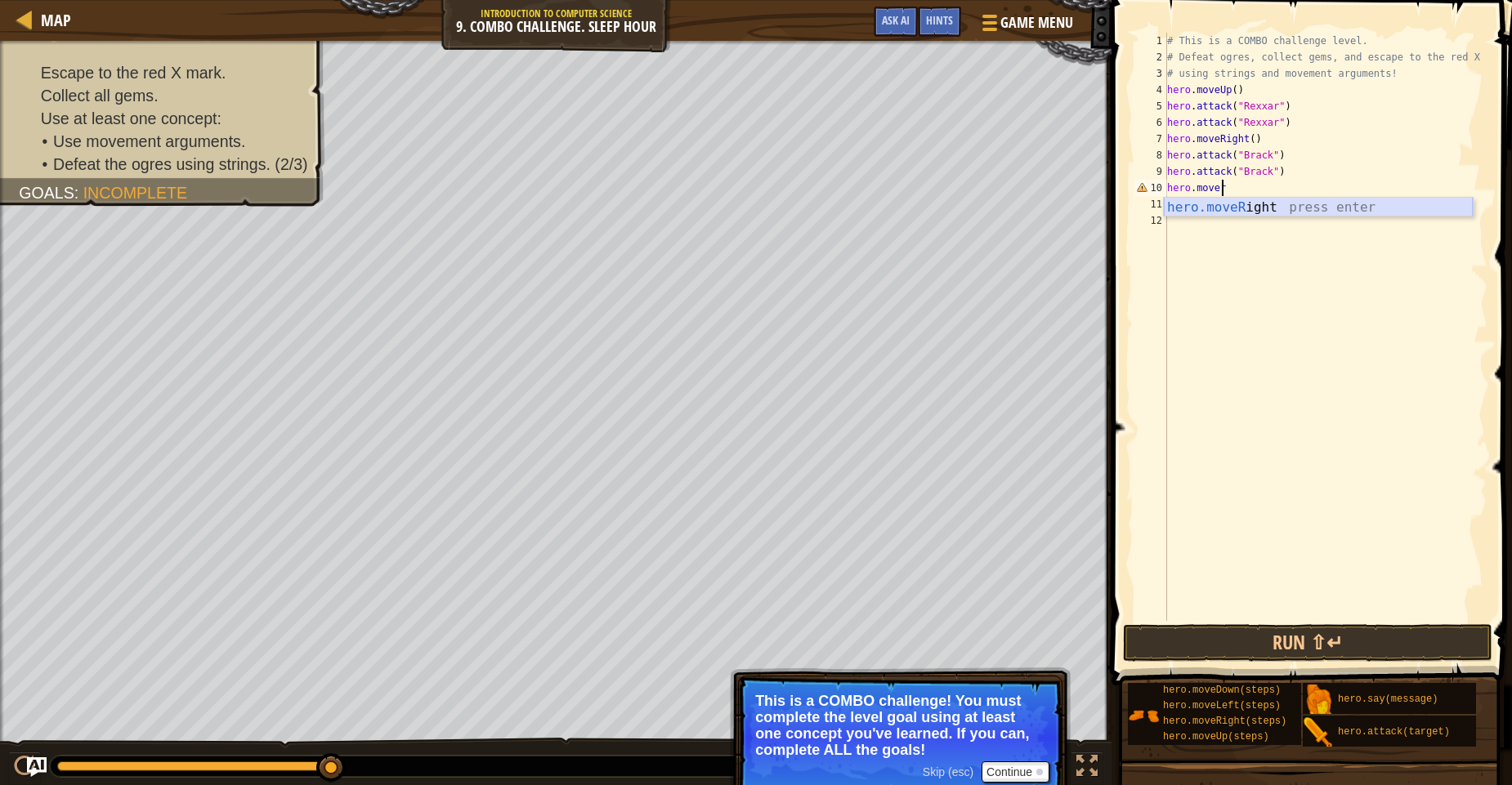
click at [1219, 210] on div "hero.moveR ight press enter" at bounding box center [1317, 227] width 309 height 59
click at [1314, 644] on button "Run ⇧↵" at bounding box center [1308, 643] width 370 height 38
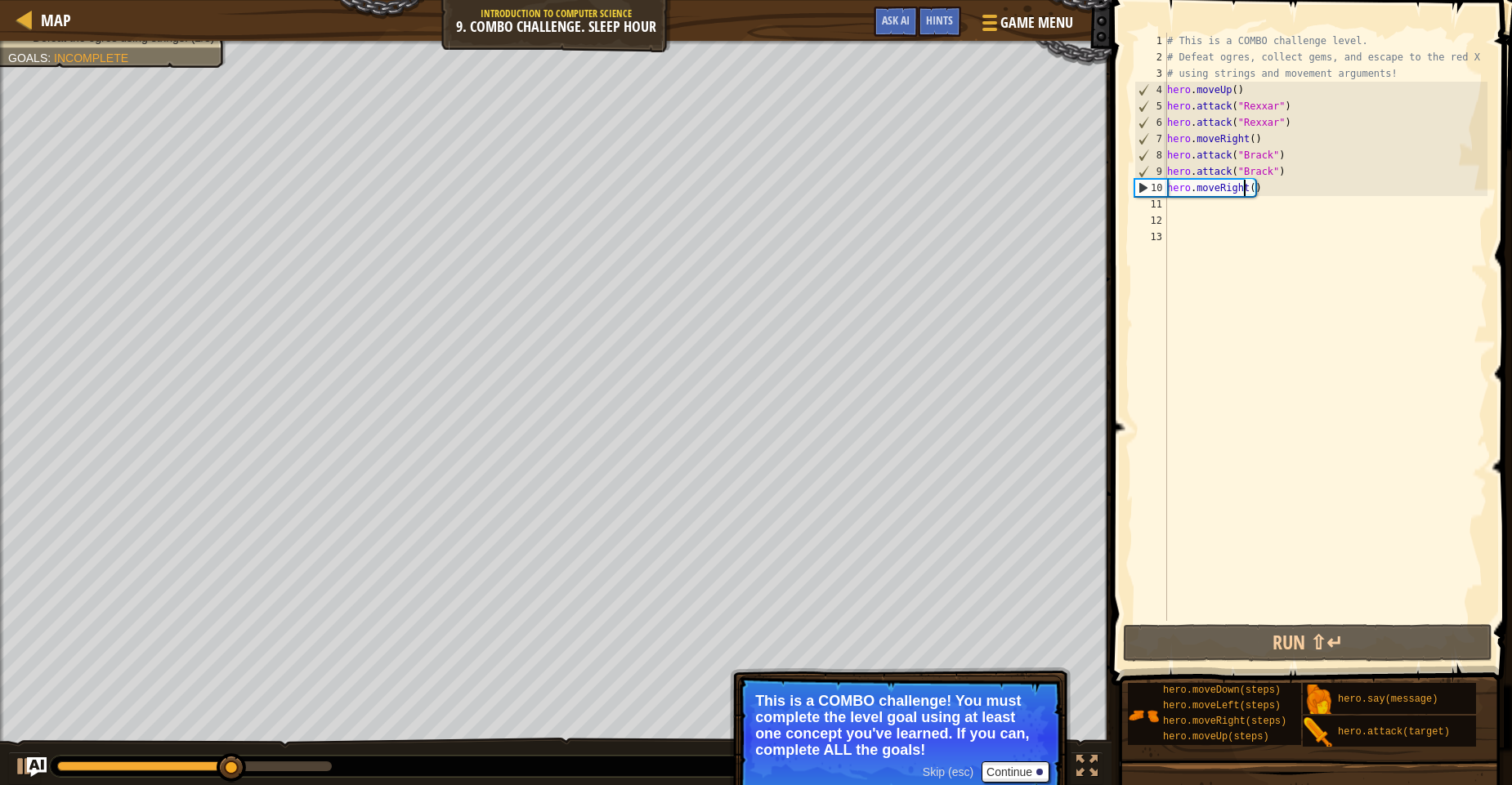
click at [1244, 186] on div "# This is a COMBO challenge level. # Defeat ogres, collect gems, and escape to …" at bounding box center [1325, 343] width 325 height 621
click at [1245, 187] on div "# This is a COMBO challenge level. # Defeat ogres, collect gems, and escape to …" at bounding box center [1325, 343] width 325 height 621
click at [1253, 188] on div "# This is a COMBO challenge level. # Defeat ogres, collect gems, and escape to …" at bounding box center [1325, 343] width 325 height 621
click at [1249, 188] on div "# This is a COMBO challenge level. # Defeat ogres, collect gems, and escape to …" at bounding box center [1325, 343] width 325 height 621
type textarea "hero.moveRight(2)"
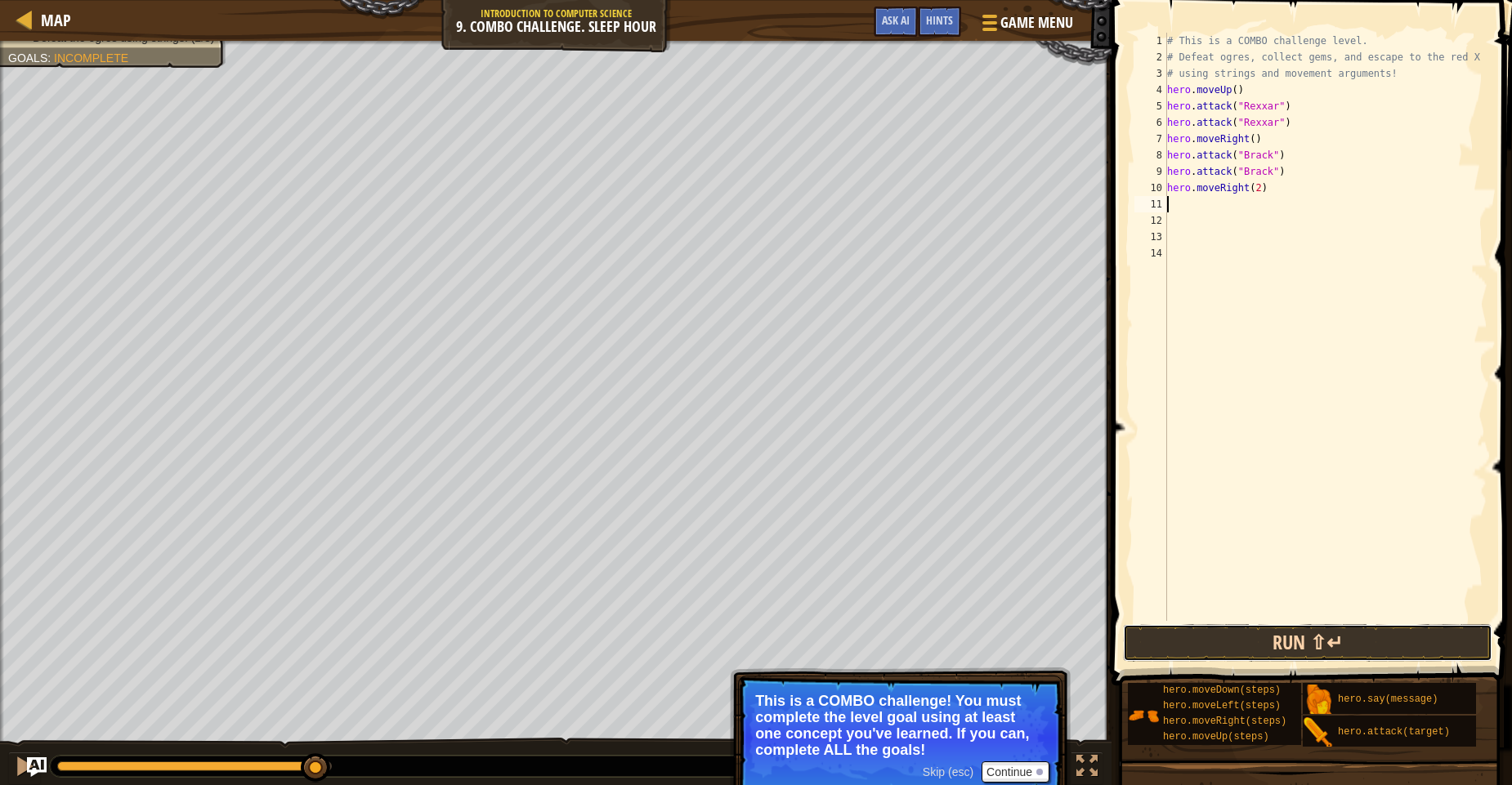
click at [1285, 644] on button "Run ⇧↵" at bounding box center [1308, 643] width 370 height 38
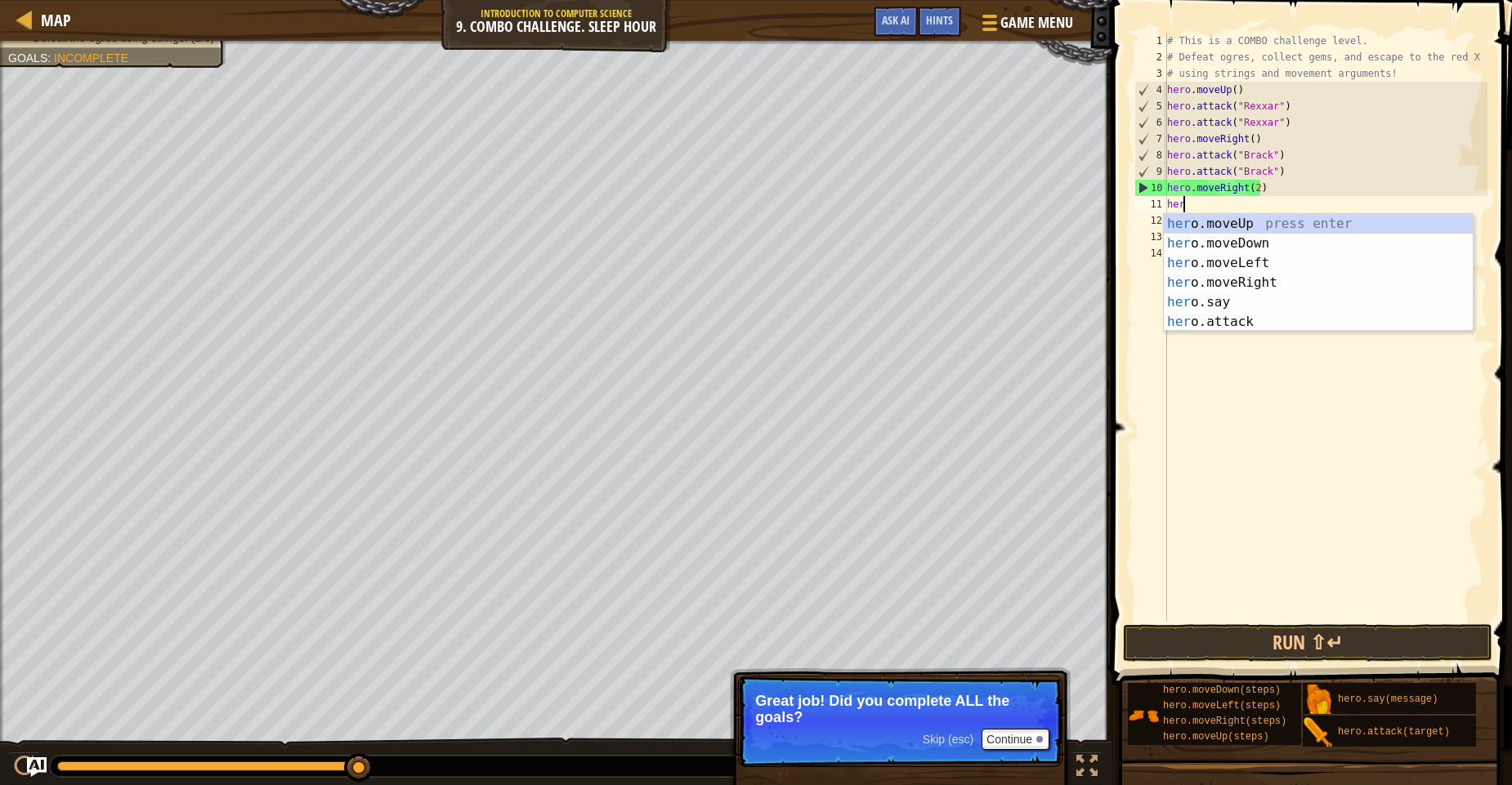
scroll to position [7, 1]
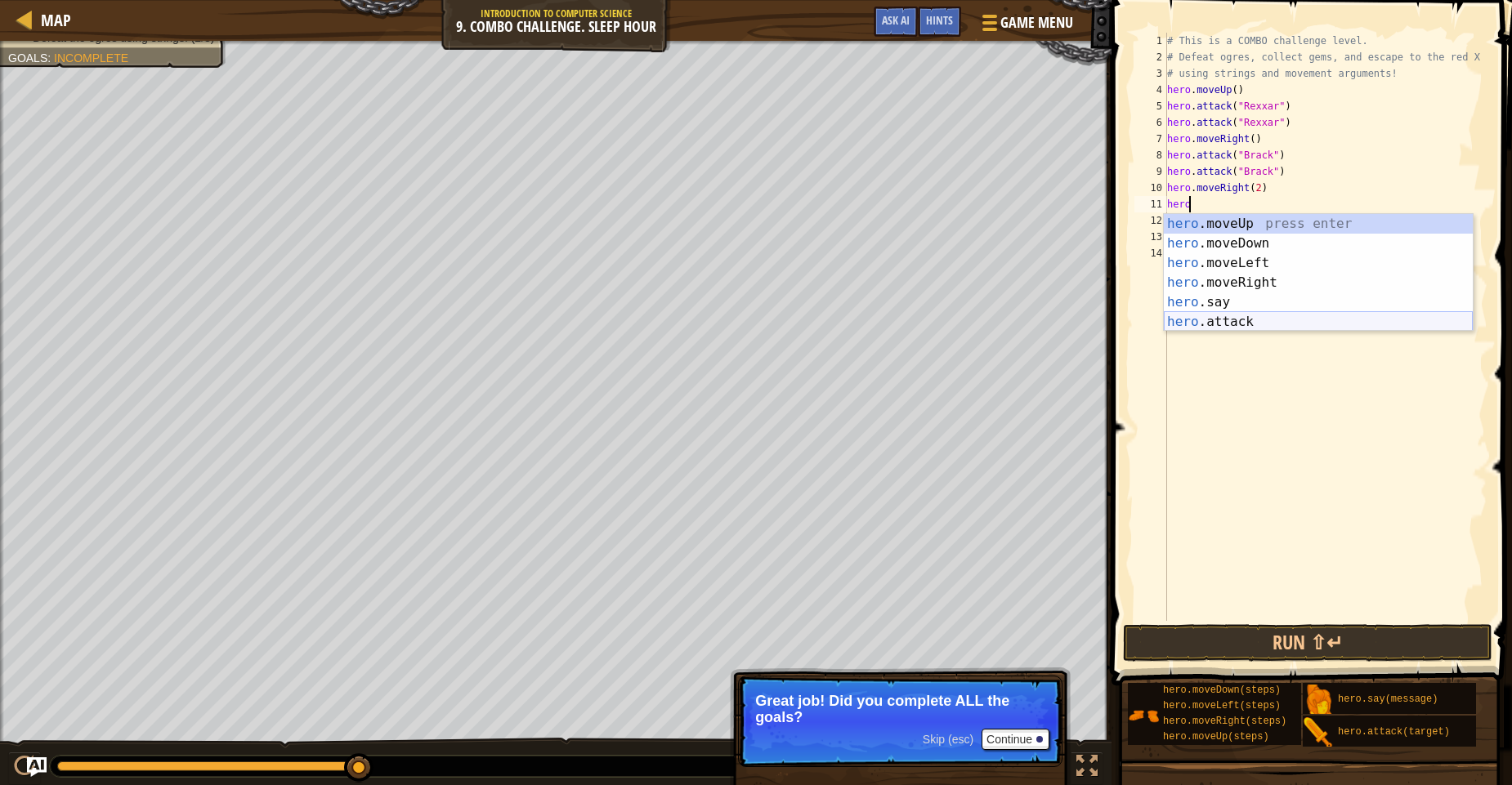
click at [1236, 313] on div "hero .moveUp press enter hero .moveDown press enter hero .moveLeft press enter …" at bounding box center [1317, 292] width 309 height 156
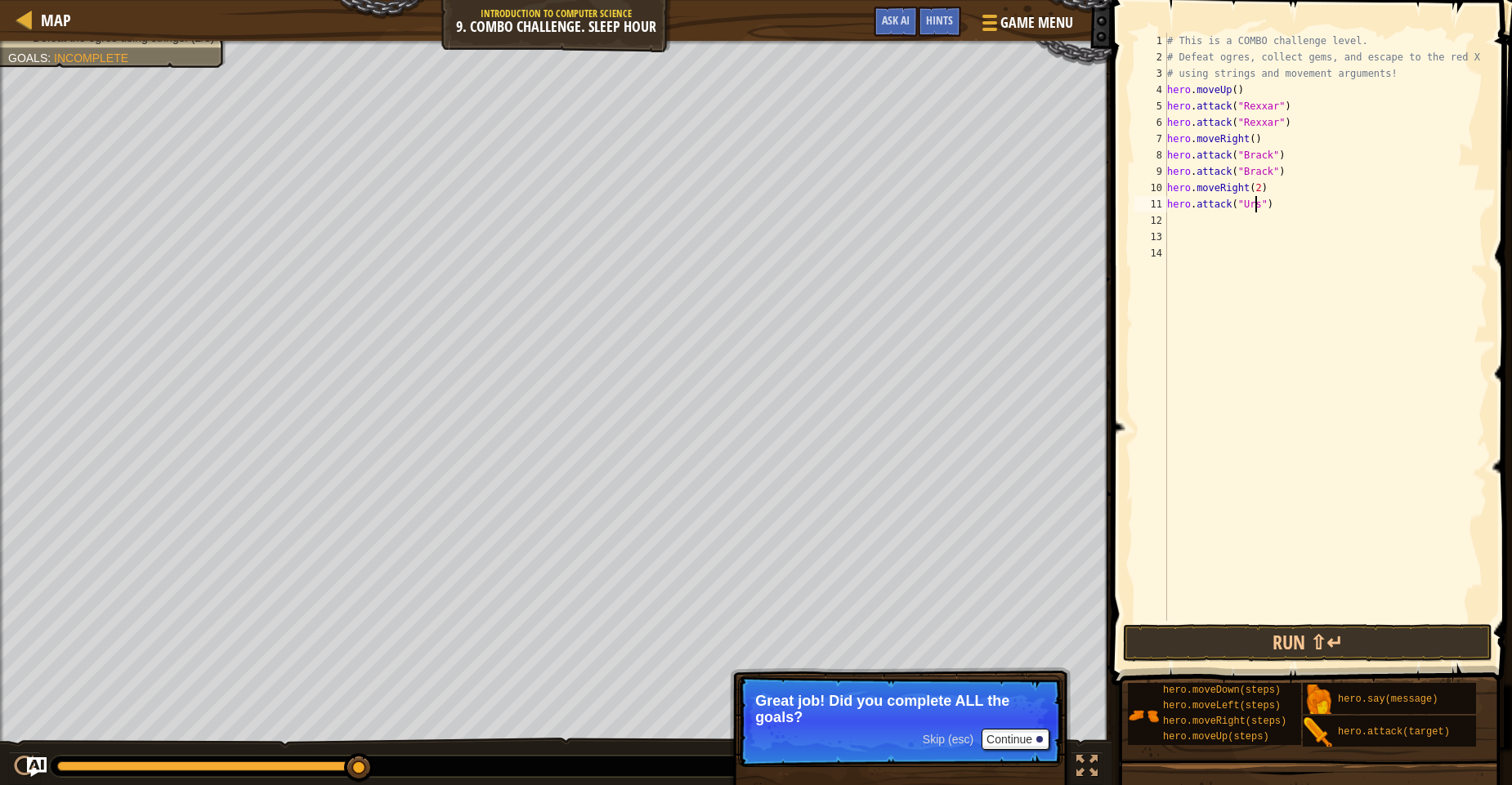
scroll to position [7, 8]
drag, startPoint x: 1287, startPoint y: 214, endPoint x: 1150, endPoint y: 201, distance: 137.6
click at [1150, 201] on div "hero.attack("Ursa") 1 2 3 4 5 6 7 8 9 10 11 12 13 14 # This is a COMBO challeng…" at bounding box center [1309, 326] width 356 height 588
type textarea "hero.attack("Ursa")"
click at [1169, 227] on div "# This is a COMBO challenge level. # Defeat ogres, collect gems, and escape to …" at bounding box center [1325, 326] width 324 height 588
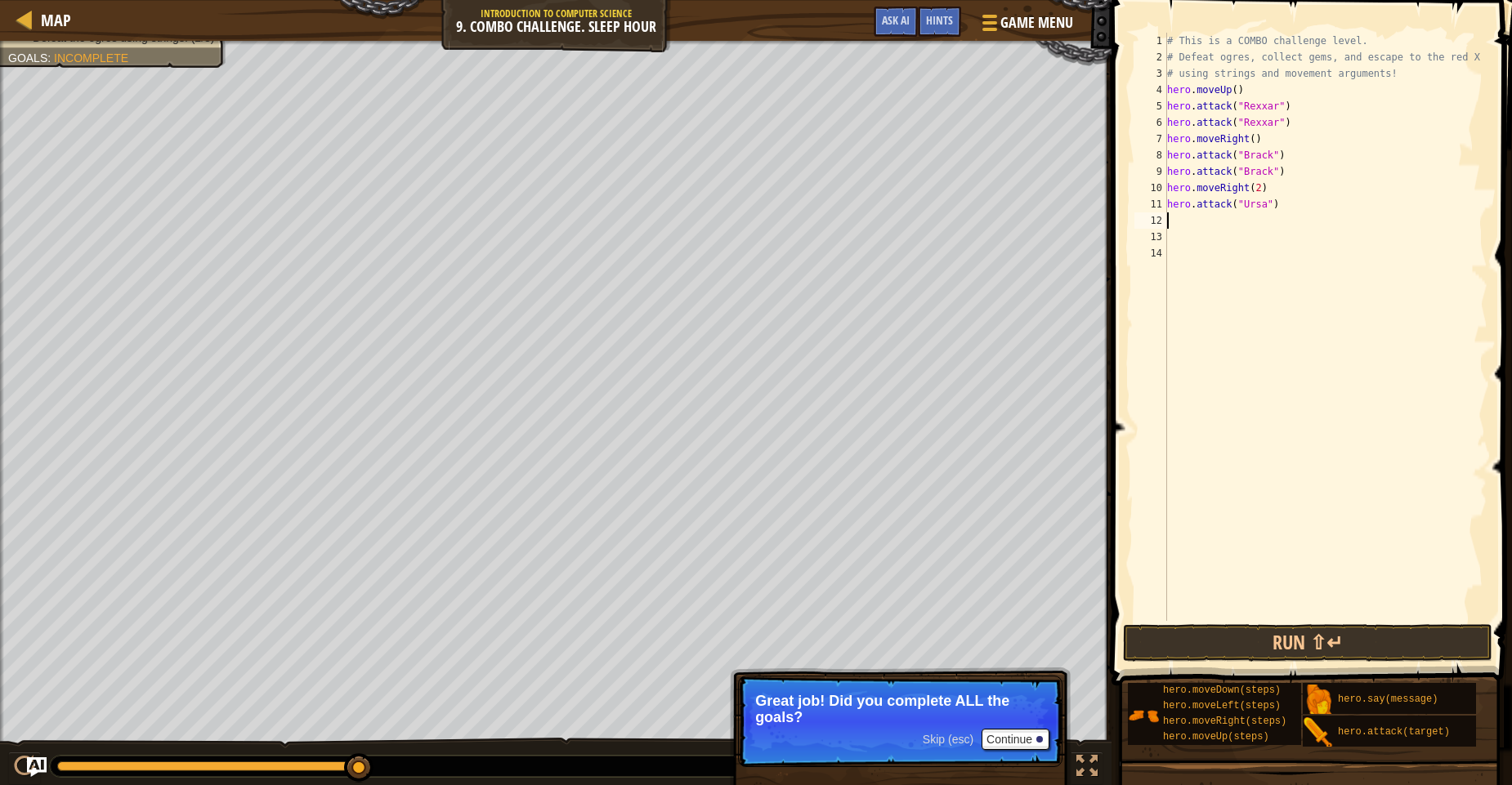
scroll to position [7, 0]
click at [1168, 198] on div "# This is a COMBO challenge level. # Defeat ogres, collect gems, and escape to …" at bounding box center [1325, 343] width 325 height 621
click at [1264, 185] on div "# This is a COMBO challenge level. # Defeat ogres, collect gems, and escape to …" at bounding box center [1325, 343] width 325 height 621
type textarea "hero.moveRight(2)"
click at [1258, 194] on div "# This is a COMBO challenge level. # Defeat ogres, collect gems, and escape to …" at bounding box center [1325, 343] width 325 height 621
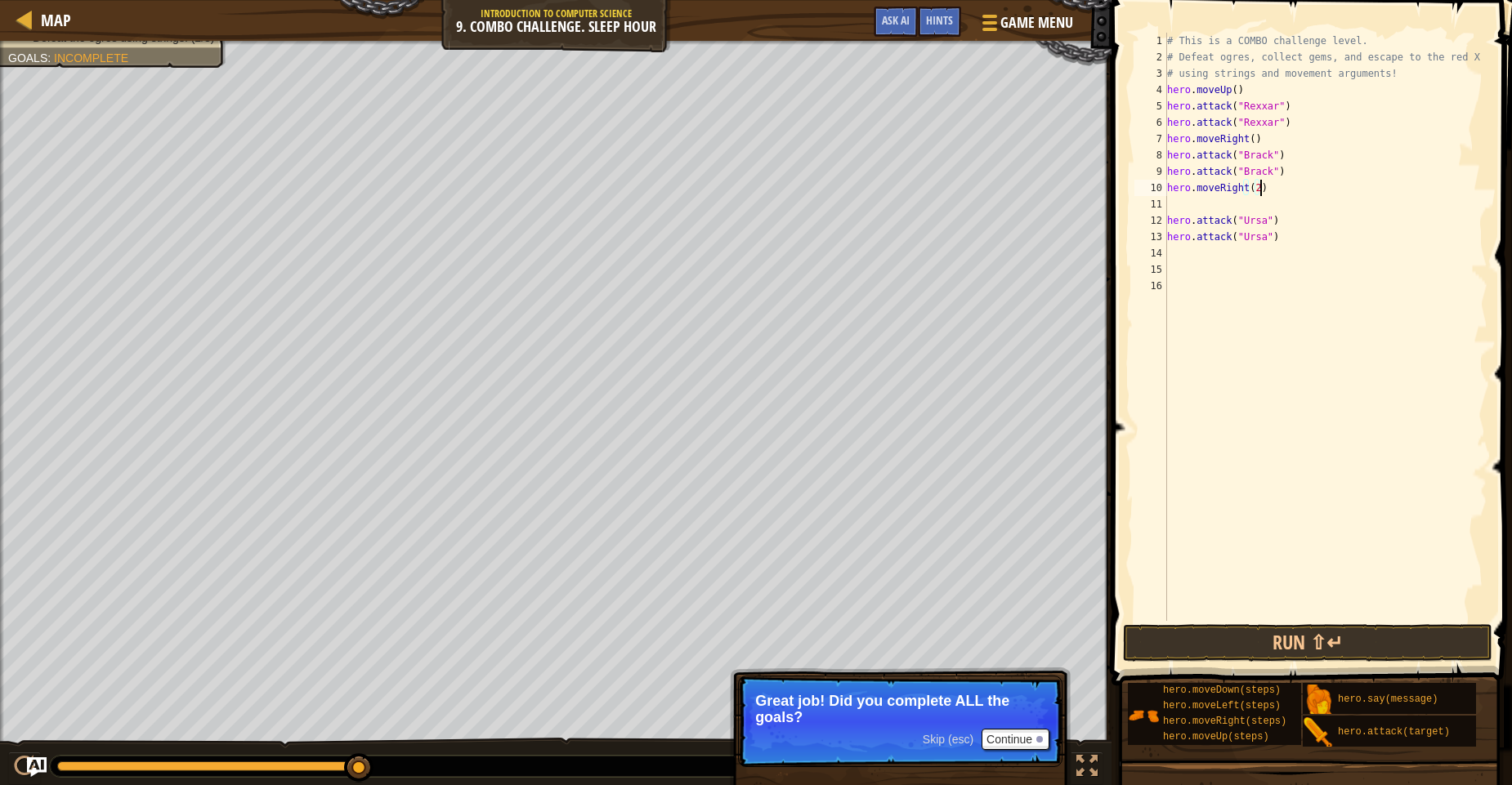
click at [1256, 193] on div "# This is a COMBO challenge level. # Defeat ogres, collect gems, and escape to …" at bounding box center [1325, 343] width 325 height 621
type textarea "hero.moveRight()"
click at [1170, 203] on div "# This is a COMBO challenge level. # Defeat ogres, collect gems, and escape to …" at bounding box center [1325, 343] width 325 height 621
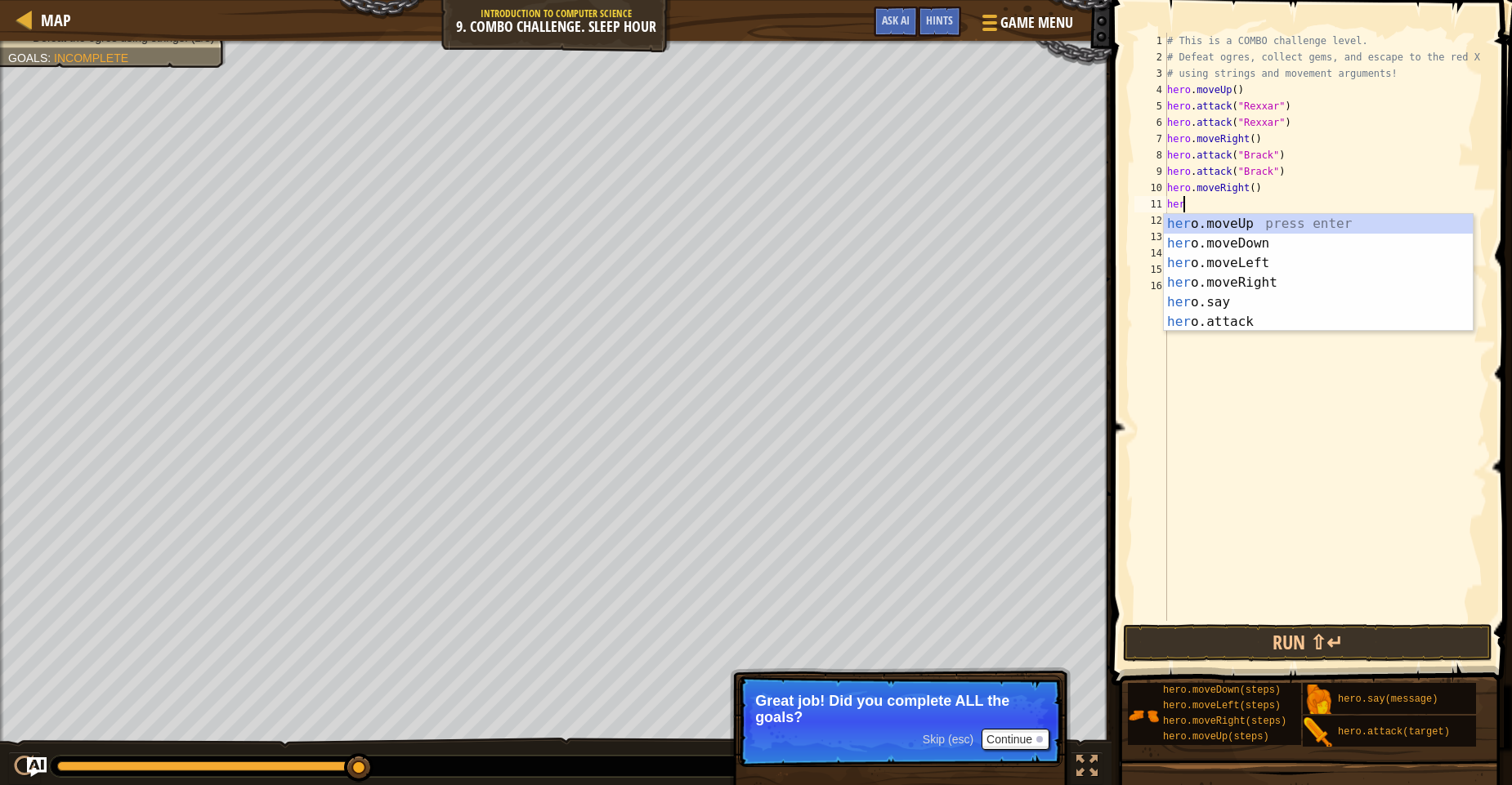
type textarea "her"
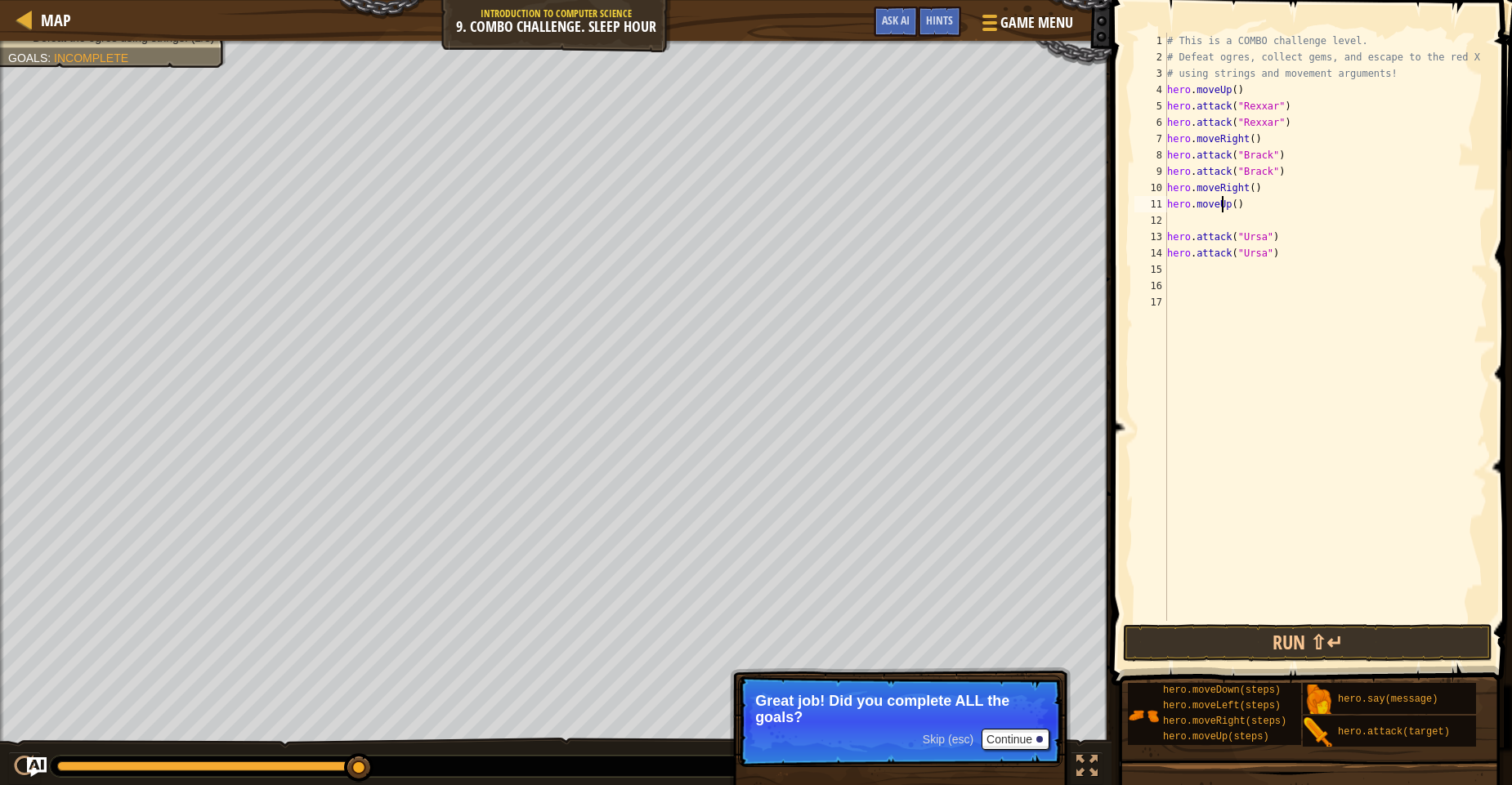
click at [1223, 207] on div "# This is a COMBO challenge level. # Defeat ogres, collect gems, and escape to …" at bounding box center [1325, 343] width 325 height 621
click at [1230, 205] on div "# This is a COMBO challenge level. # Defeat ogres, collect gems, and escape to …" at bounding box center [1325, 343] width 325 height 621
click at [1218, 204] on div "# This is a COMBO challenge level. # Defeat ogres, collect gems, and escape to …" at bounding box center [1325, 343] width 325 height 621
click at [1226, 204] on div "# This is a COMBO challenge level. # Defeat ogres, collect gems, and escape to …" at bounding box center [1325, 343] width 325 height 621
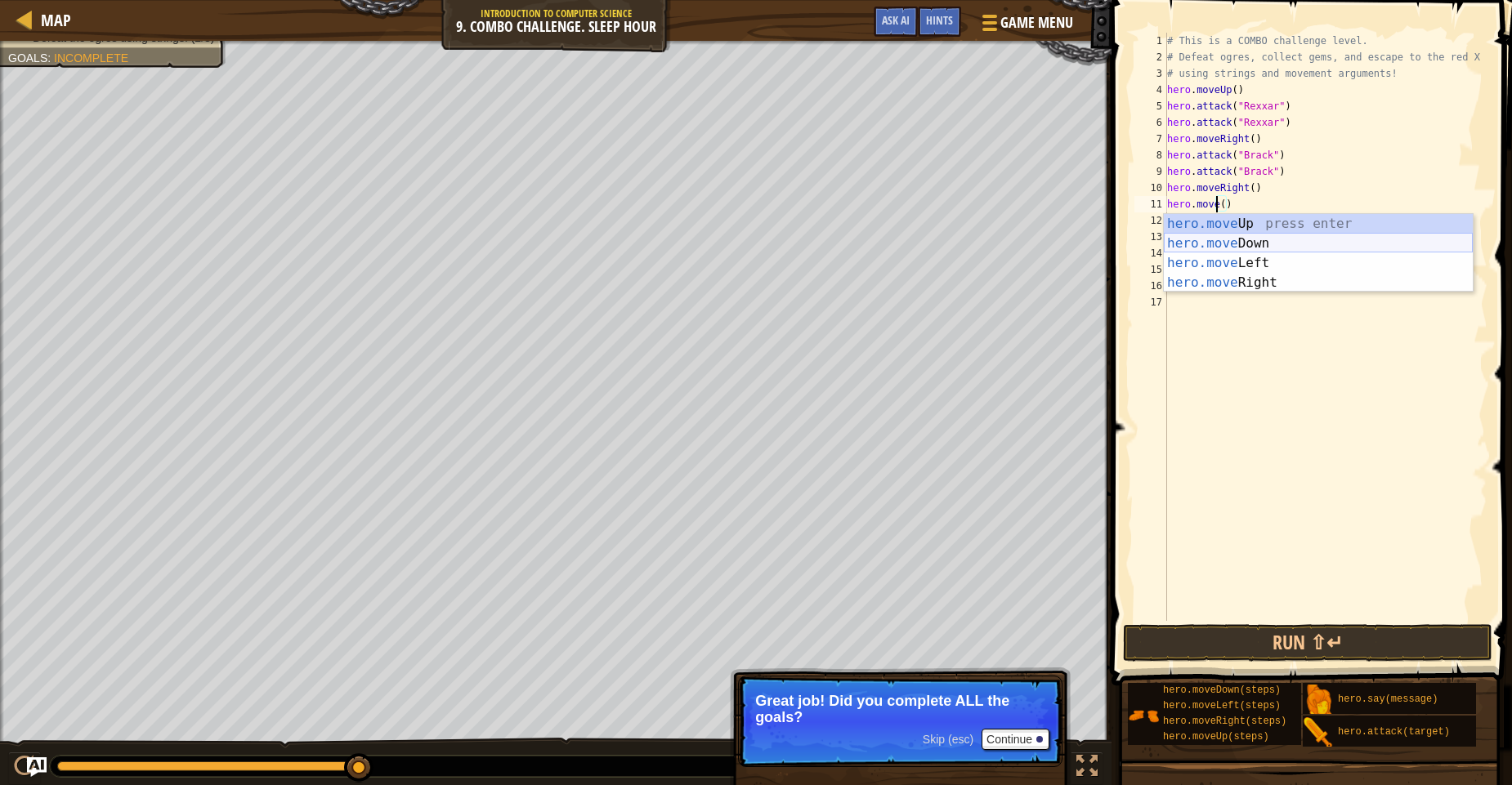
click at [1246, 241] on div "hero.move Up press enter hero.move Down press enter hero.move Left press enter …" at bounding box center [1317, 272] width 309 height 118
type textarea "hero.moveDown"
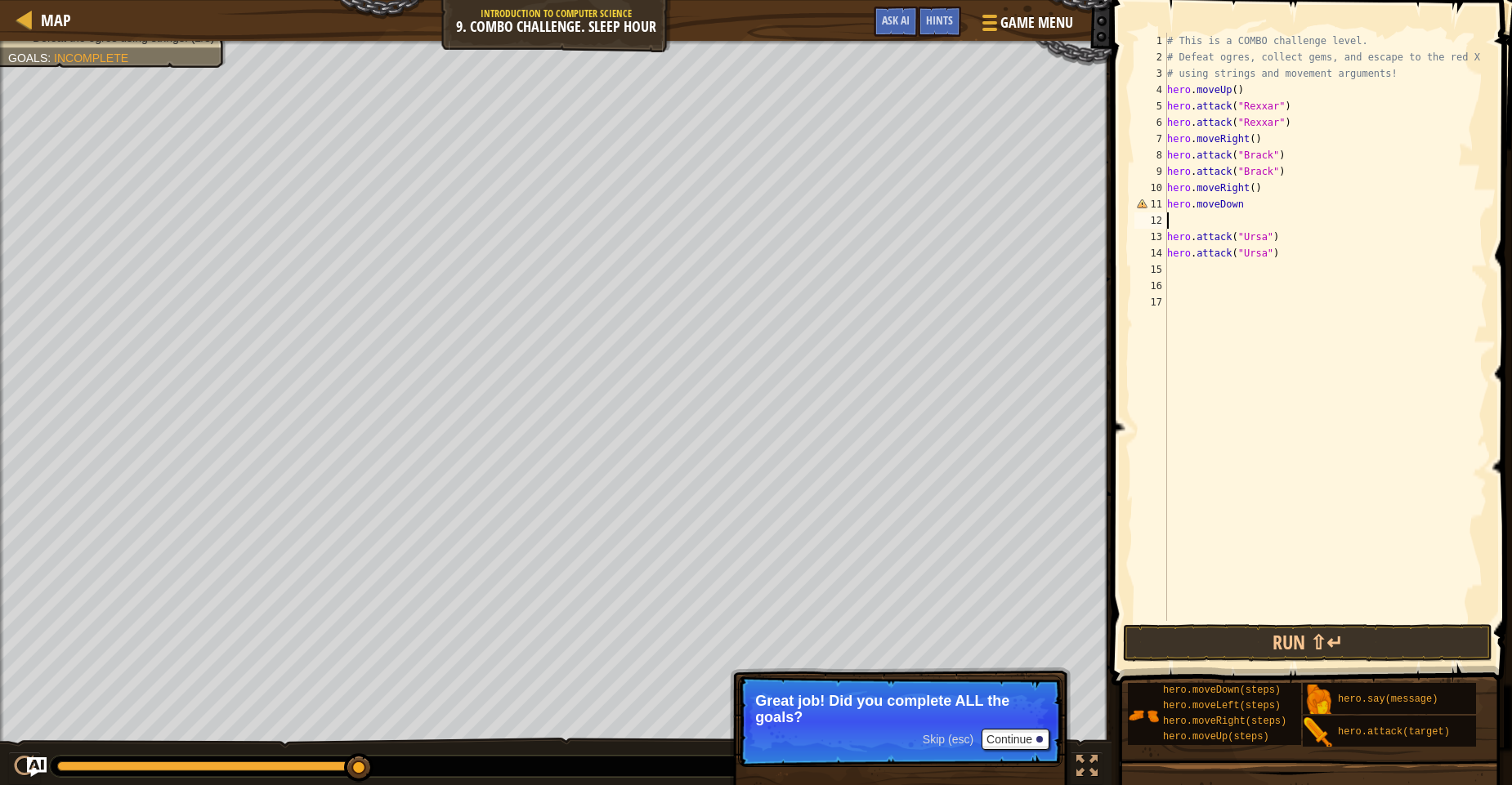
click at [1169, 222] on div "# This is a COMBO challenge level. # Defeat ogres, collect gems, and escape to …" at bounding box center [1325, 343] width 325 height 621
click at [1244, 205] on div "# This is a COMBO challenge level. # Defeat ogres, collect gems, and escape to …" at bounding box center [1325, 343] width 325 height 621
type textarea "hero.moveDow"
click at [1253, 223] on div "hero.moveDow n press enter" at bounding box center [1317, 243] width 309 height 59
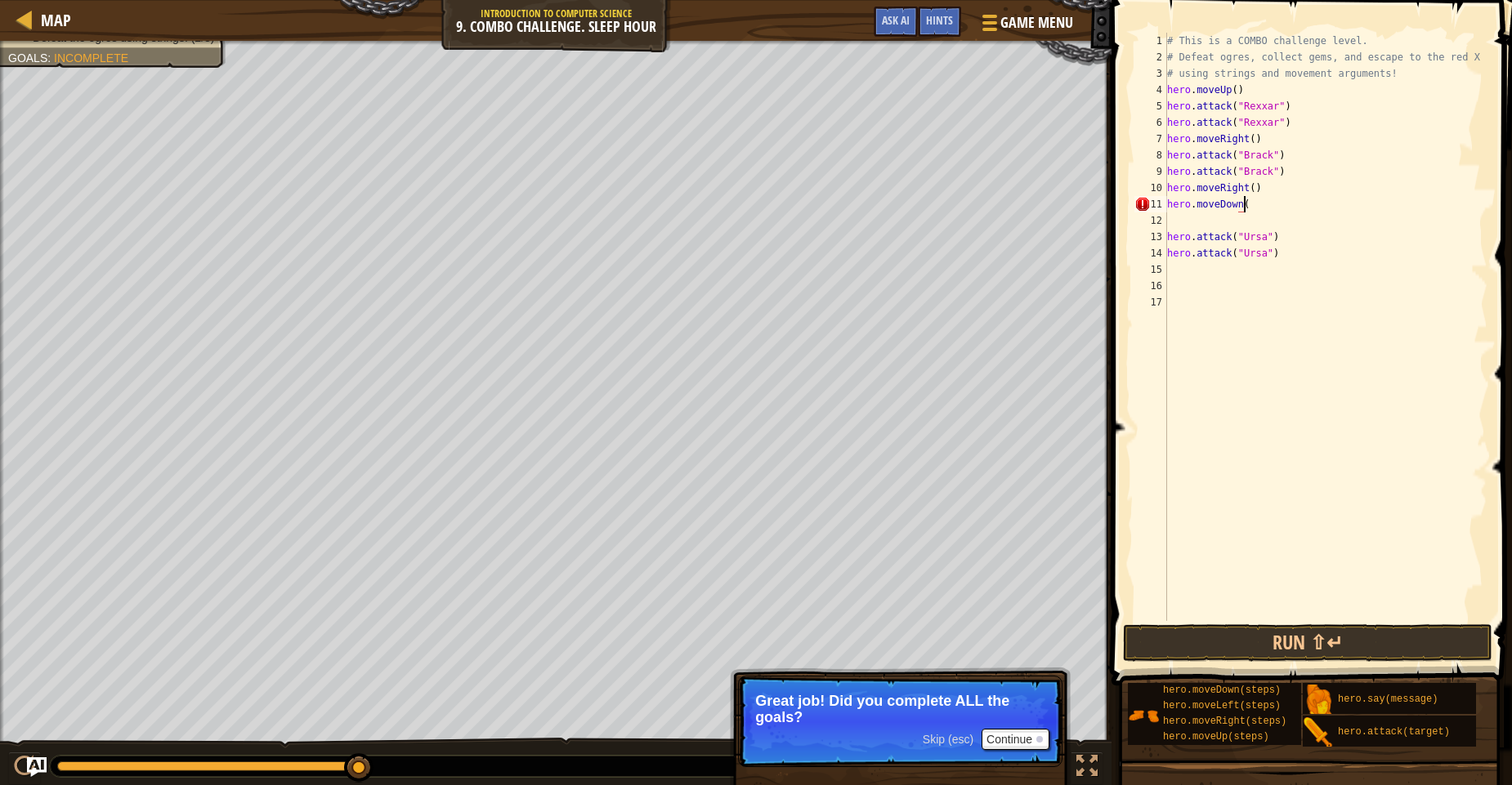
type textarea "hero.moveDown()"
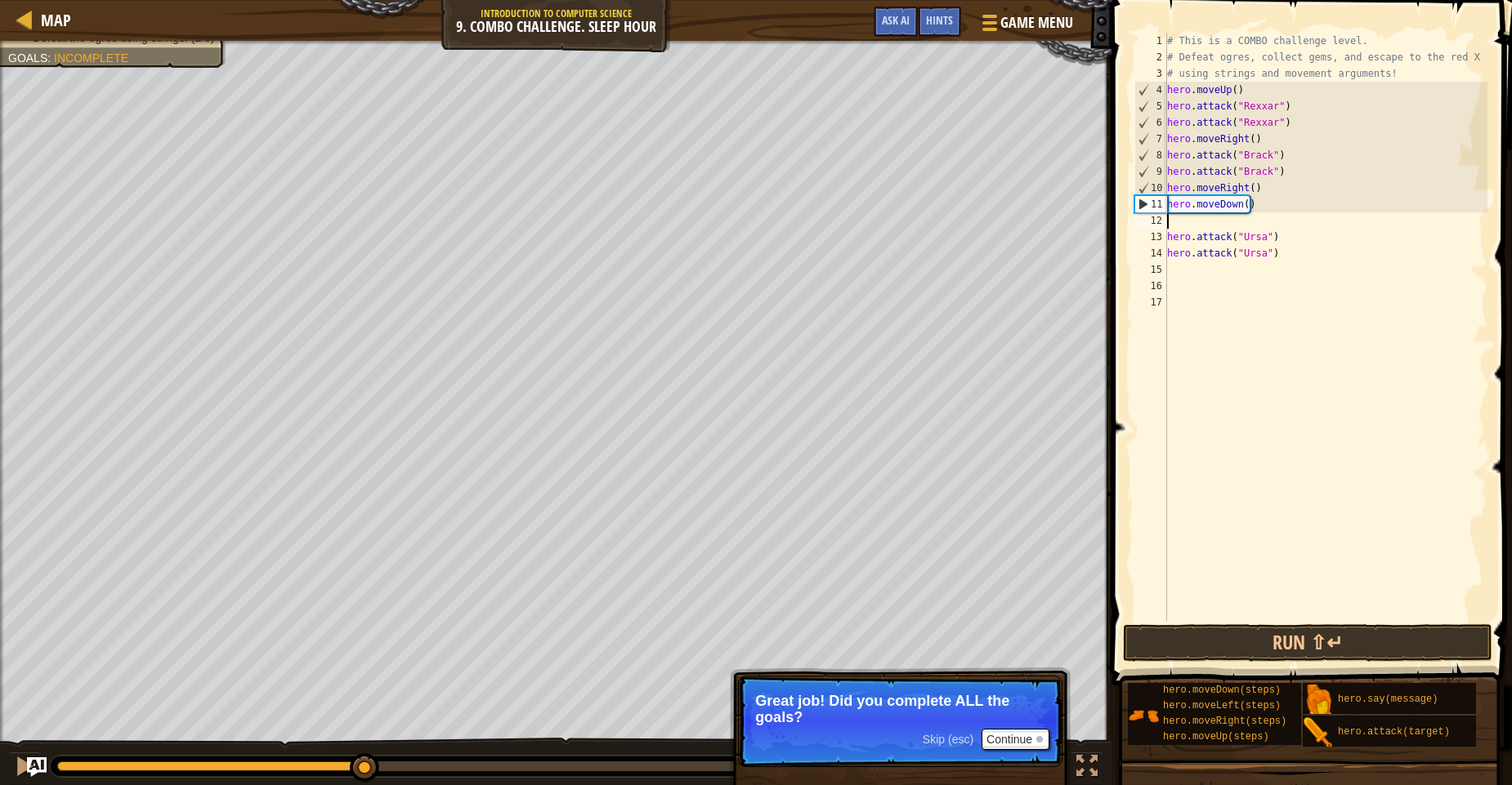
click at [1170, 225] on div "# This is a COMBO challenge level. # Defeat ogres, collect gems, and escape to …" at bounding box center [1325, 343] width 325 height 621
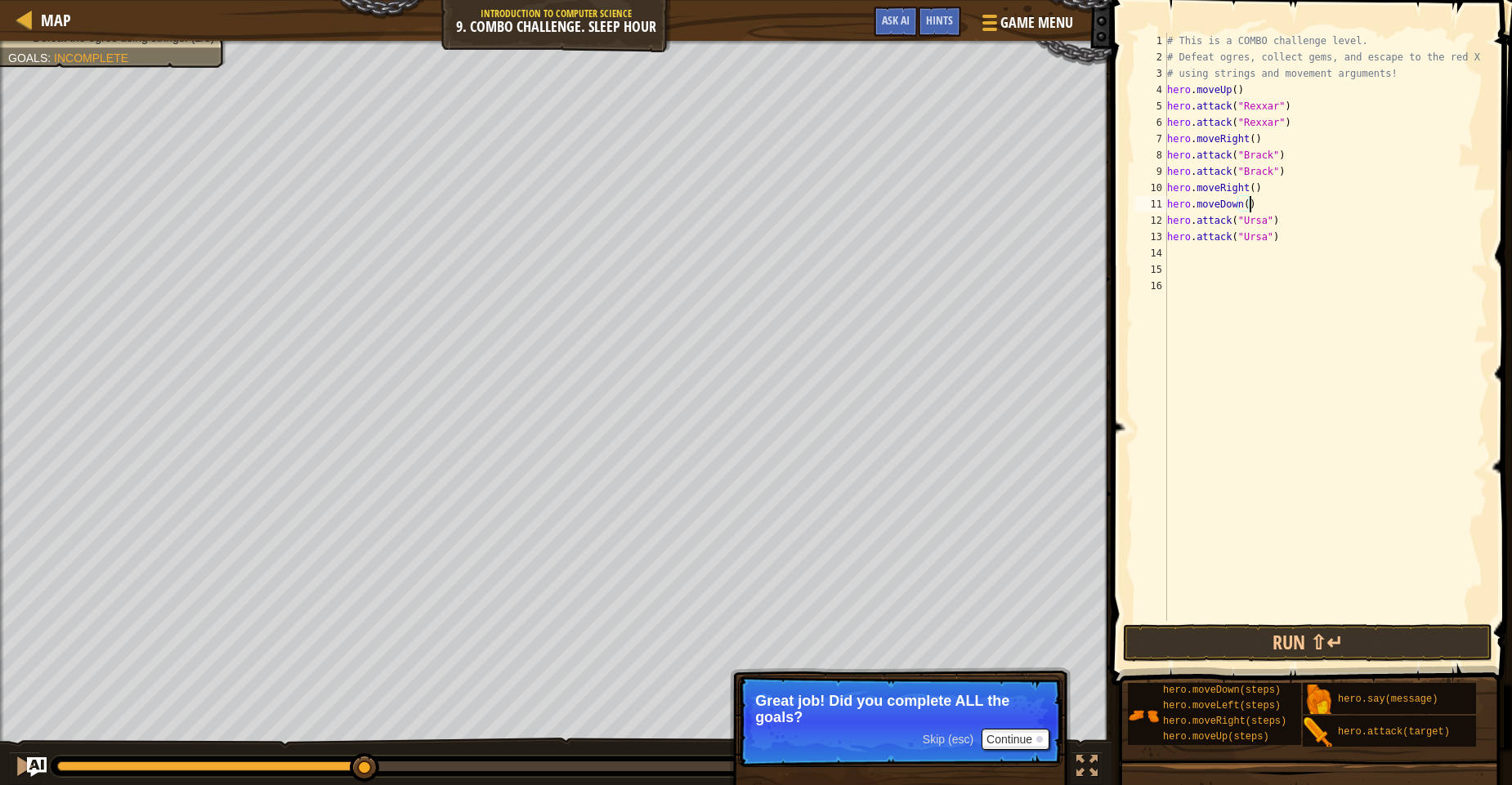
click at [1246, 209] on div "# This is a COMBO challenge level. # Defeat ogres, collect gems, and escape to …" at bounding box center [1325, 343] width 325 height 621
click at [1241, 207] on div "# This is a COMBO challenge level. # Defeat ogres, collect gems, and escape to …" at bounding box center [1325, 343] width 325 height 621
type textarea "hero.moveDown(2)"
click at [1178, 248] on div "# This is a COMBO challenge level. # Defeat ogres, collect gems, and escape to …" at bounding box center [1325, 343] width 325 height 621
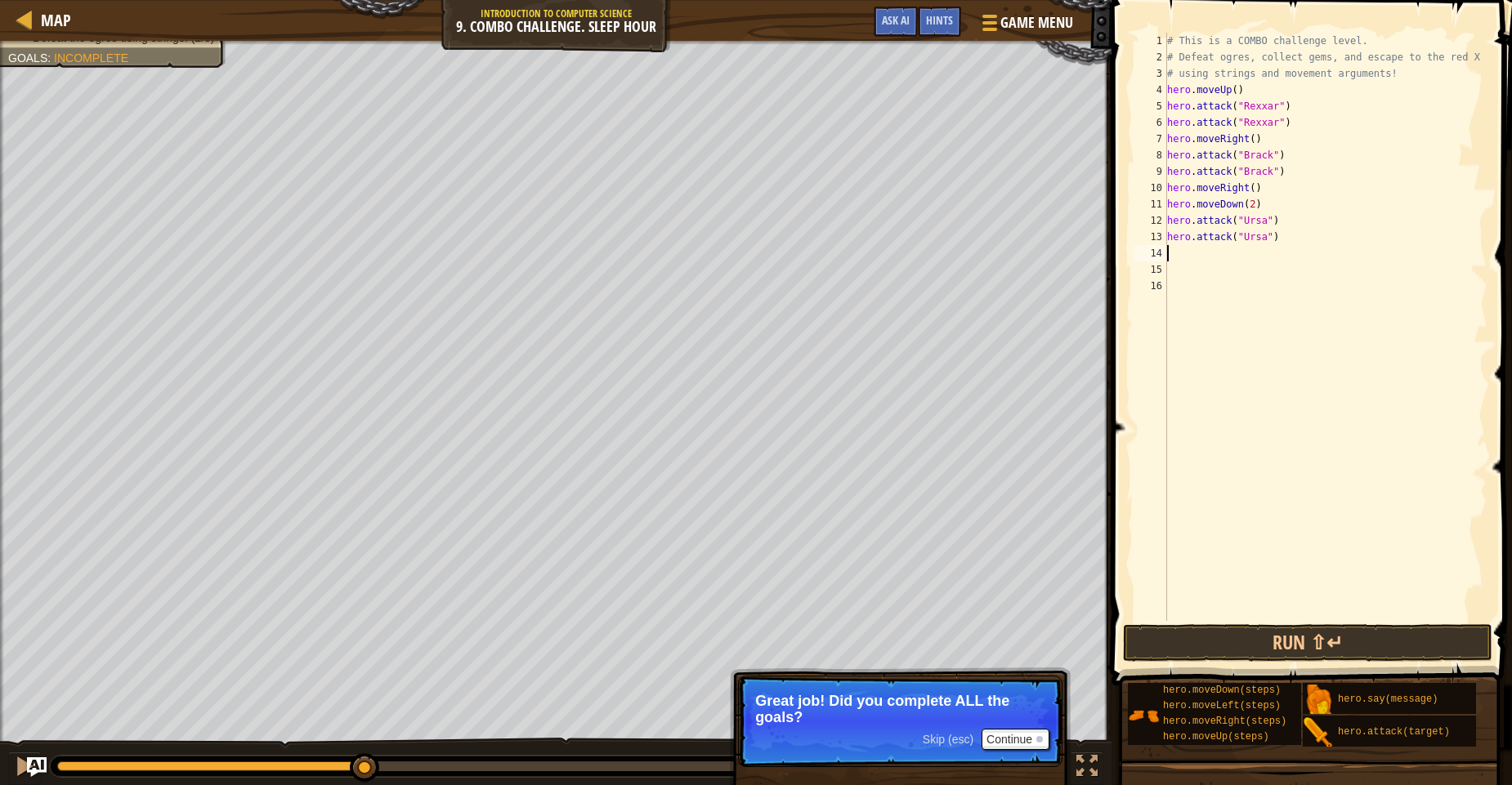
scroll to position [7, 0]
click at [1319, 636] on button "Run ⇧↵" at bounding box center [1308, 643] width 370 height 38
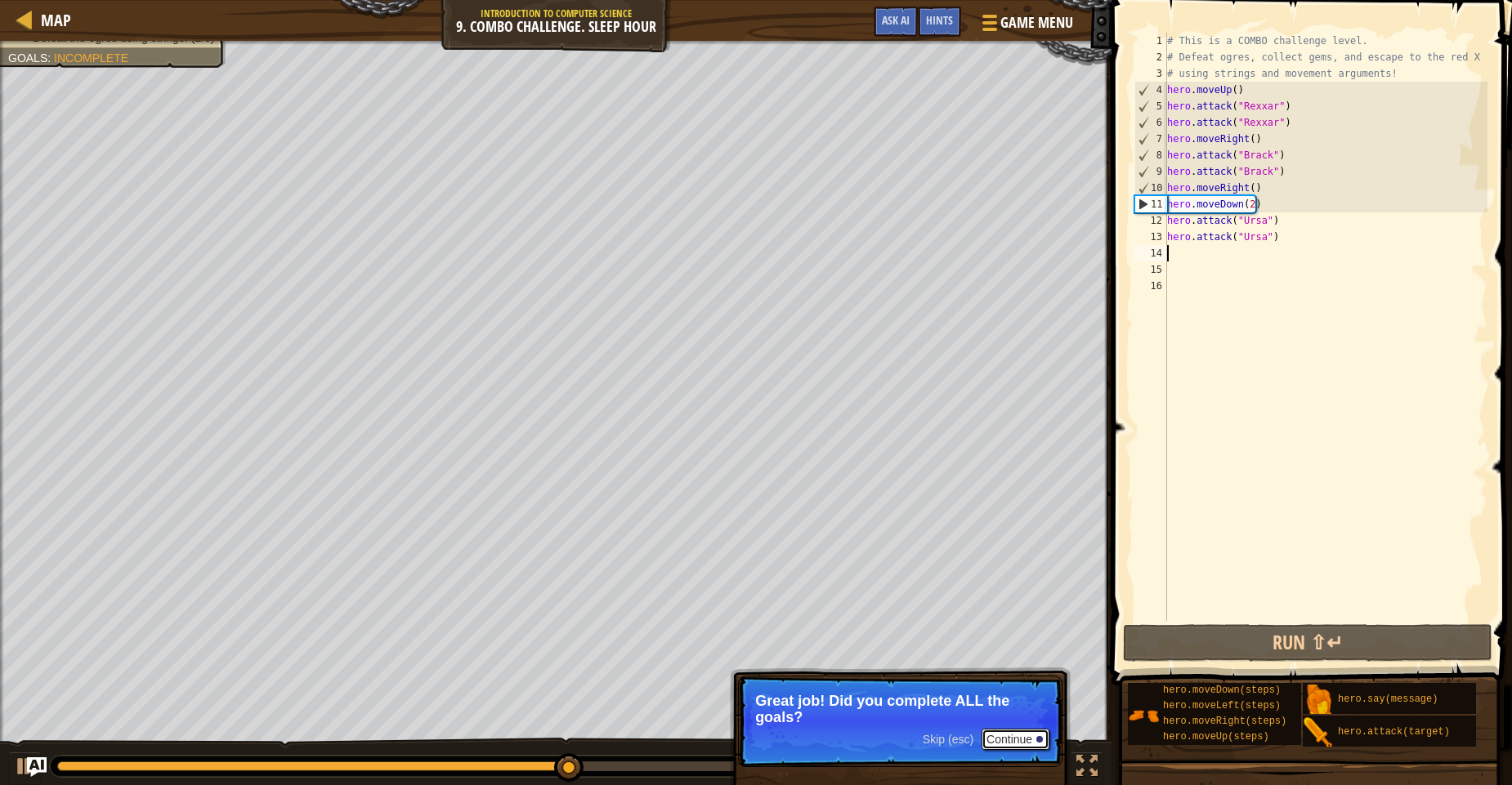
click at [1002, 738] on button "Continue" at bounding box center [1015, 739] width 68 height 21
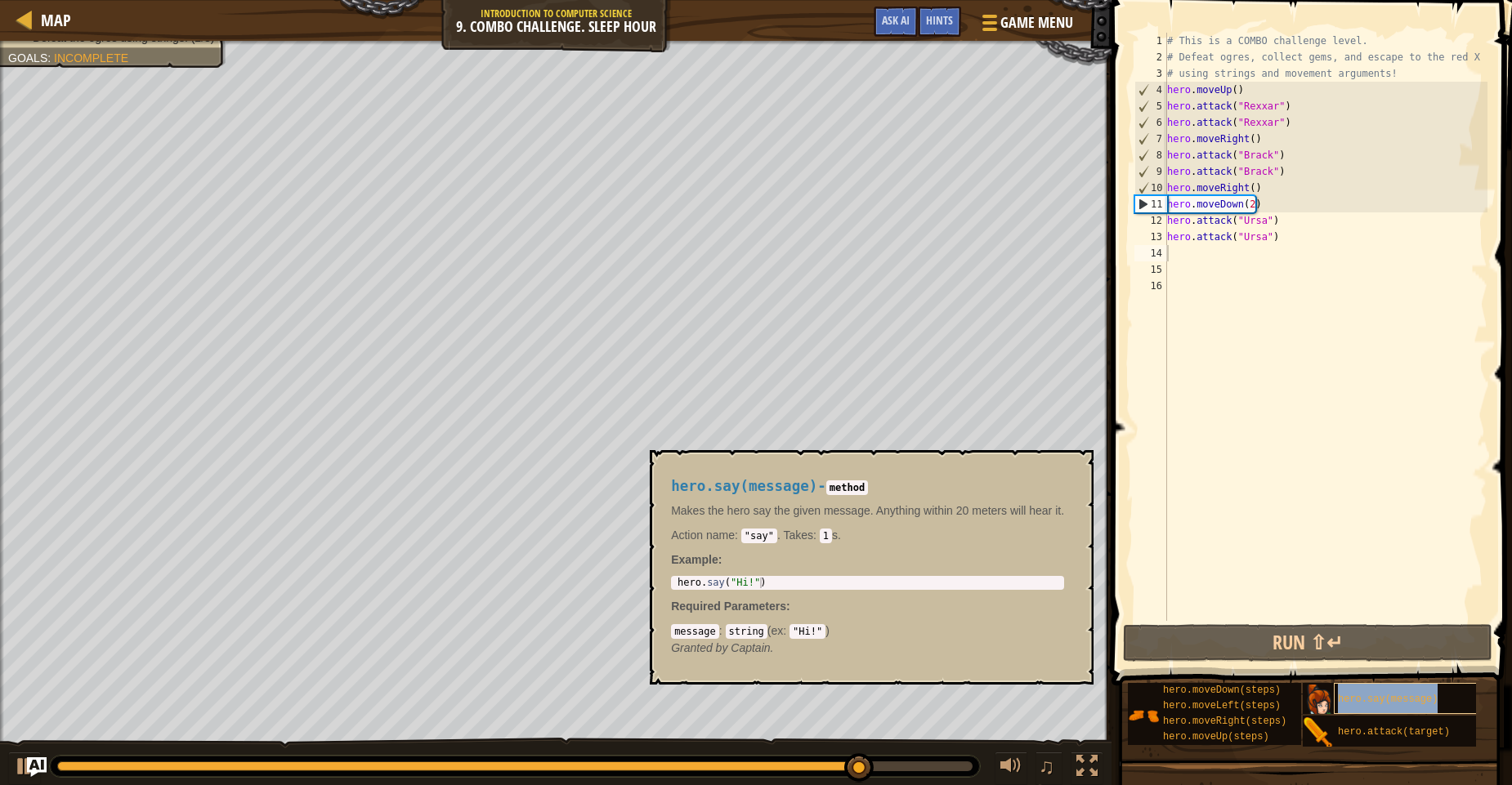
click at [1368, 693] on div "hero.say(message)" at bounding box center [1409, 698] width 151 height 31
type textarea "hero.say("Hi!")"
click at [770, 586] on div "hero . say ( "Hi!" )" at bounding box center [867, 593] width 386 height 32
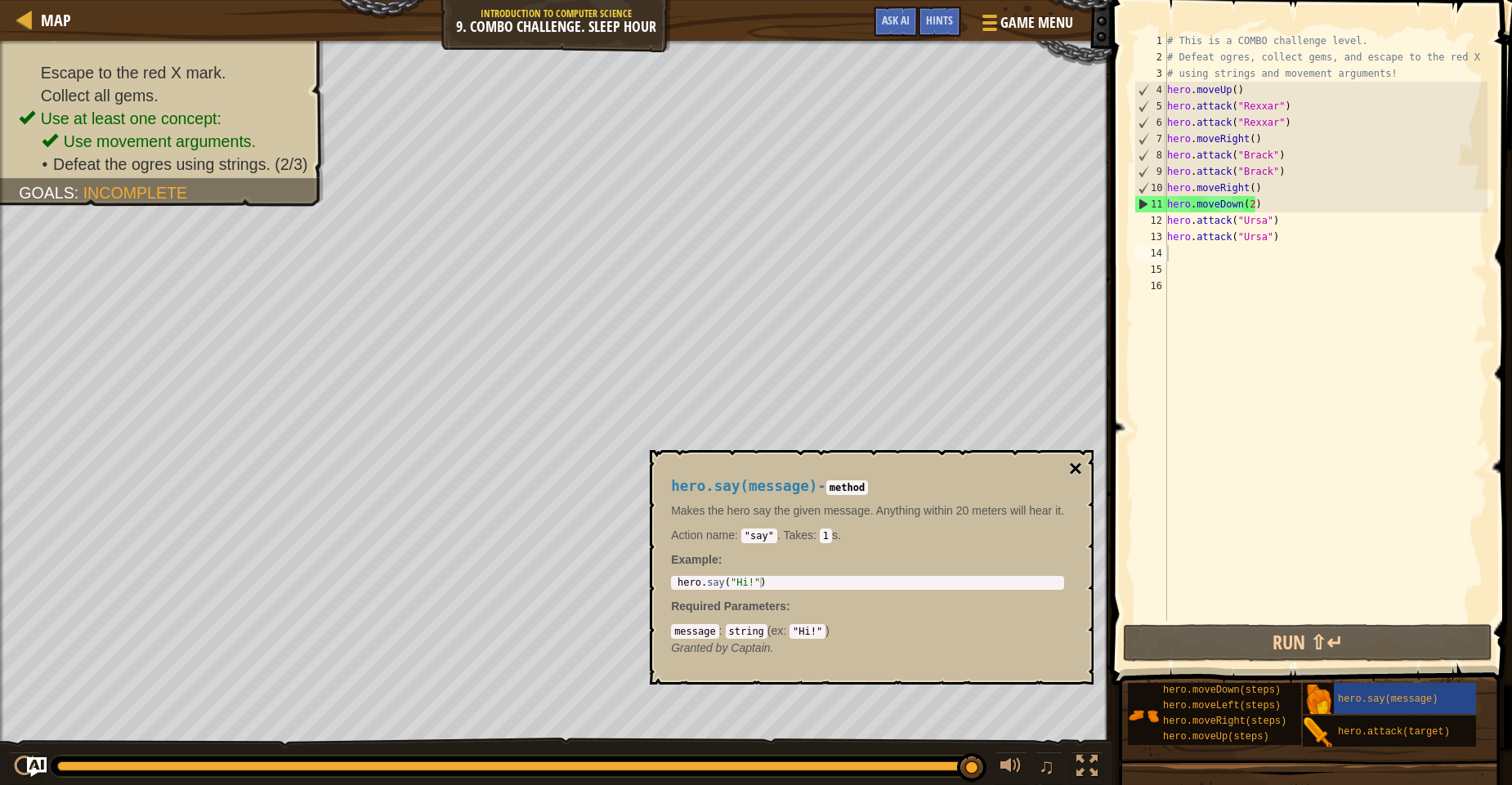
click at [1069, 465] on button "×" at bounding box center [1075, 469] width 13 height 23
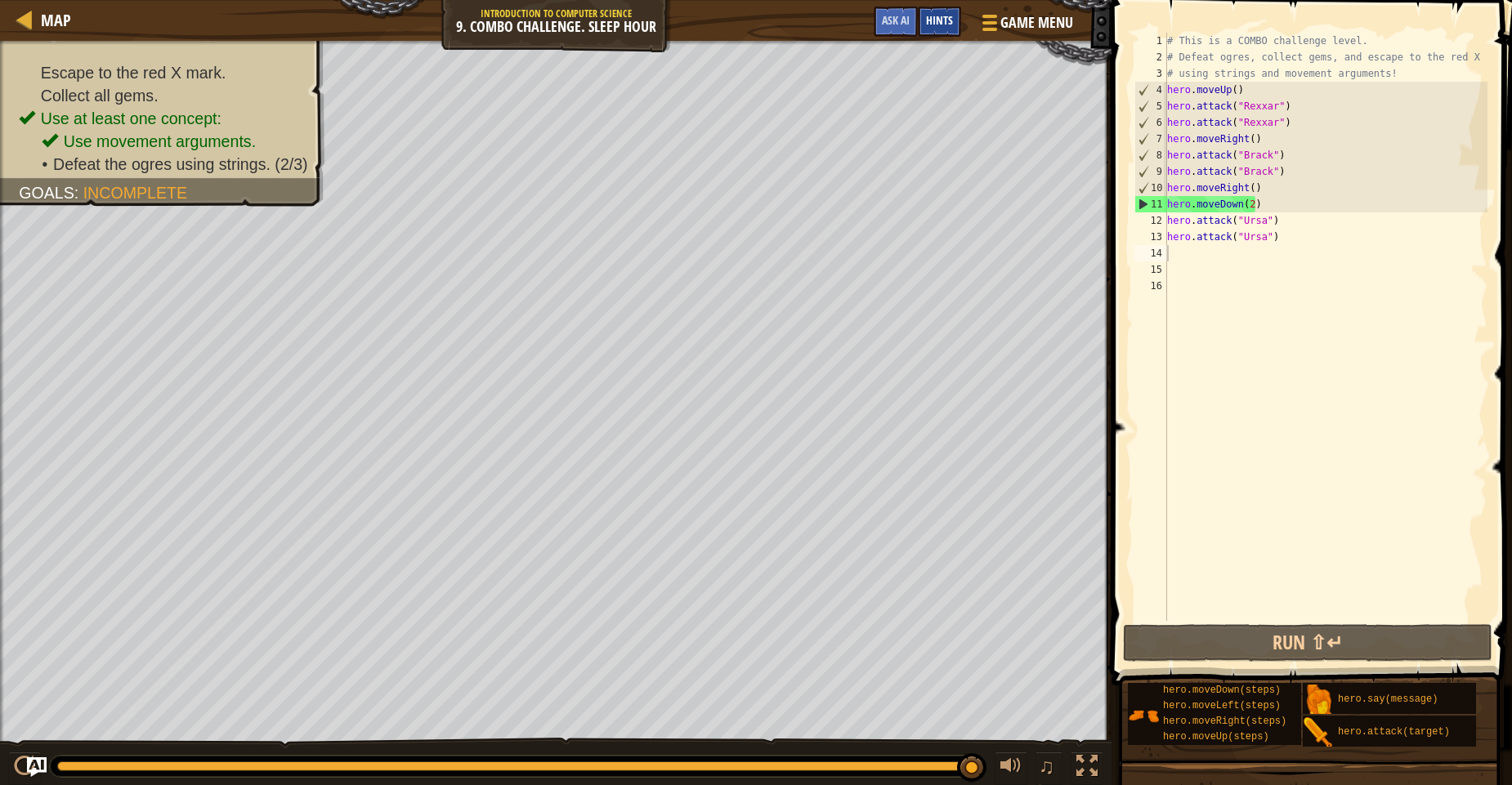
click at [943, 34] on div "Hints" at bounding box center [939, 21] width 43 height 30
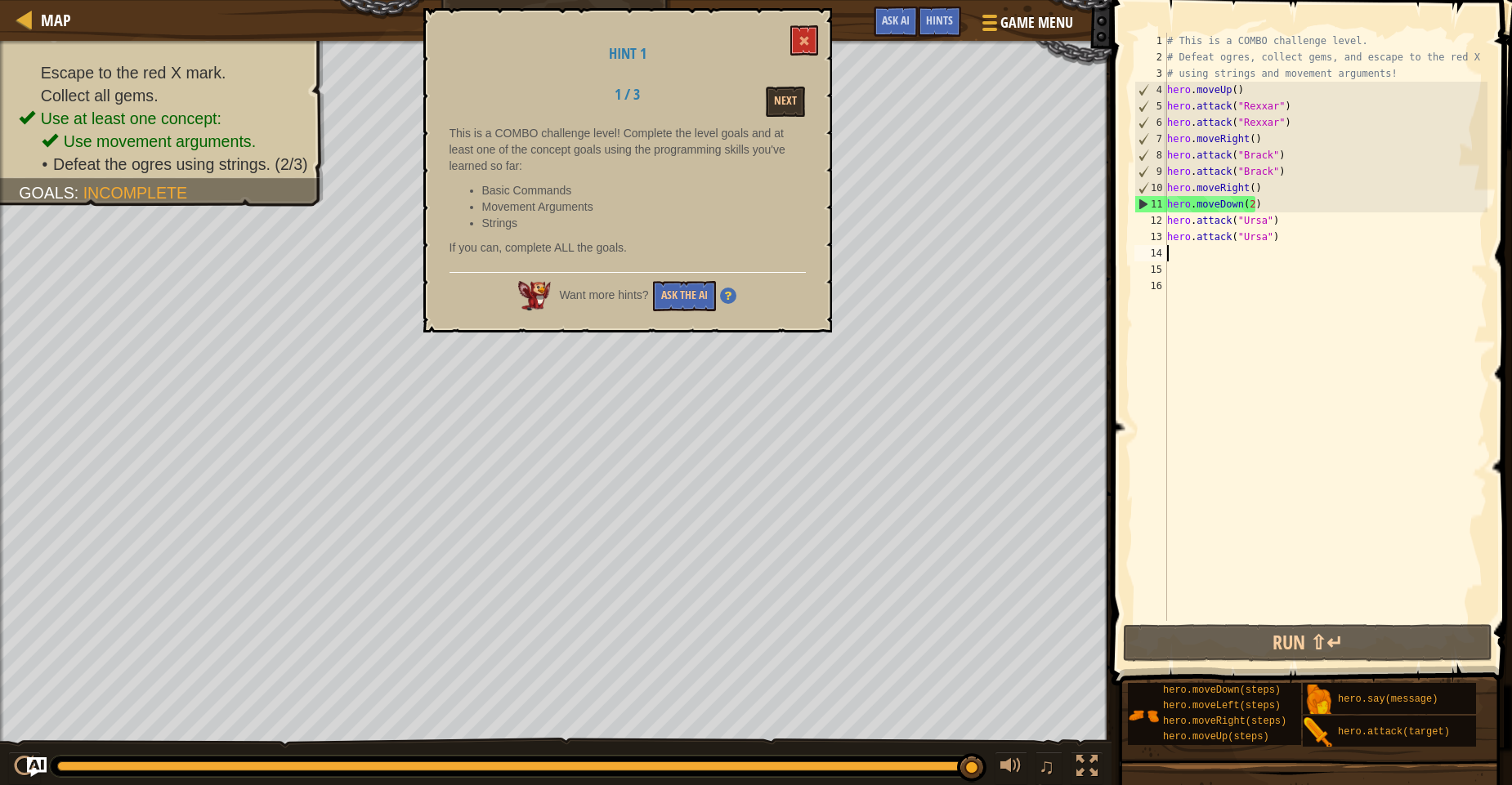
click at [581, 293] on span "Want more hints?" at bounding box center [603, 294] width 89 height 13
click at [809, 49] on button at bounding box center [804, 41] width 27 height 30
